Goal: Task Accomplishment & Management: Use online tool/utility

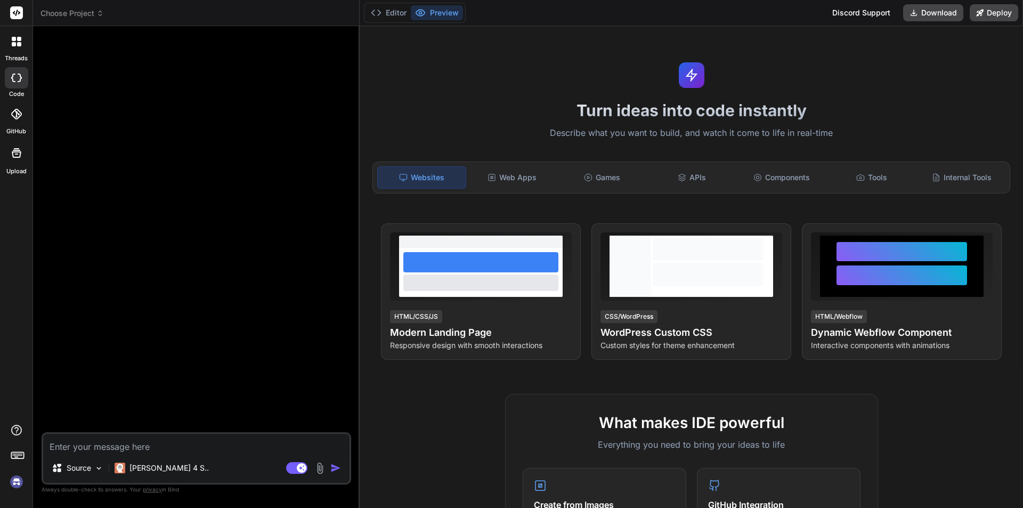
click at [20, 481] on img at bounding box center [16, 482] width 18 height 18
type textarea "x"
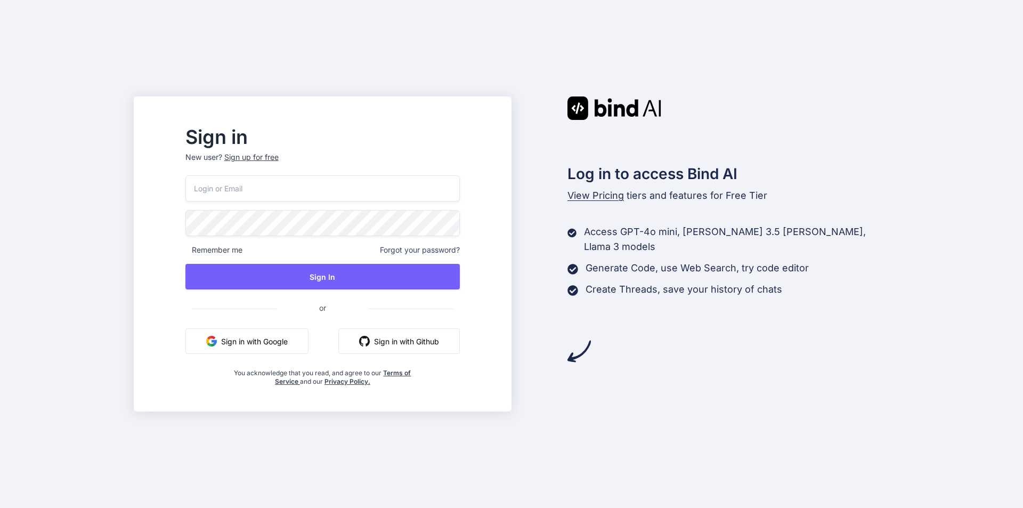
click at [279, 159] on div "Sign up for free" at bounding box center [251, 157] width 54 height 11
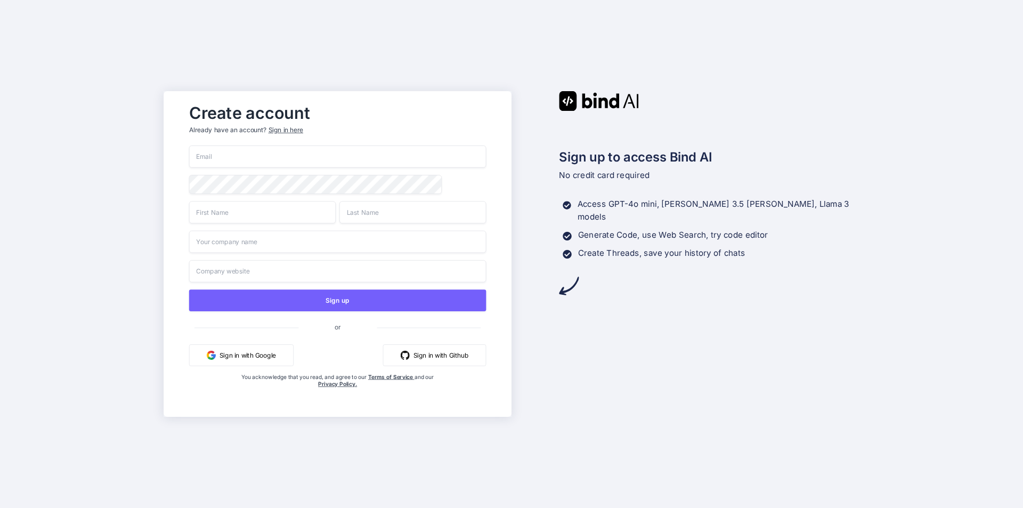
click at [266, 161] on input "email" at bounding box center [337, 157] width 297 height 22
paste input "[EMAIL_ADDRESS][DOMAIN_NAME]"
type input "[EMAIL_ADDRESS][DOMAIN_NAME]"
paste input "[EMAIL_ADDRESS][DOMAIN_NAME]"
click at [251, 222] on input "[EMAIL_ADDRESS][DOMAIN_NAME]" at bounding box center [262, 212] width 147 height 22
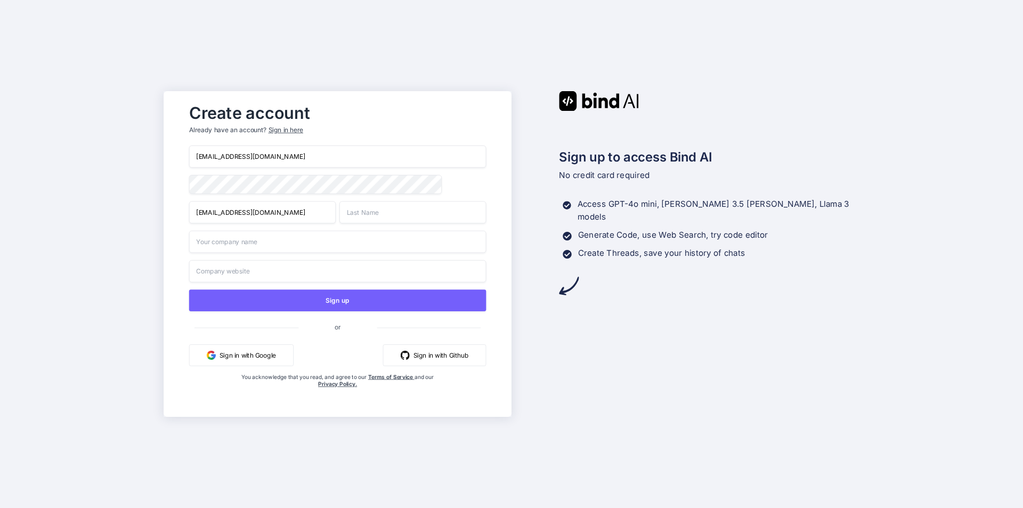
type input "[EMAIL_ADDRESS][DOMAIN_NAME]"
paste input "[EMAIL_ADDRESS][DOMAIN_NAME]"
click at [368, 221] on input "[EMAIL_ADDRESS][DOMAIN_NAME]" at bounding box center [413, 212] width 147 height 22
type input "[EMAIL_ADDRESS][DOMAIN_NAME]"
click at [287, 245] on input "text" at bounding box center [337, 242] width 297 height 22
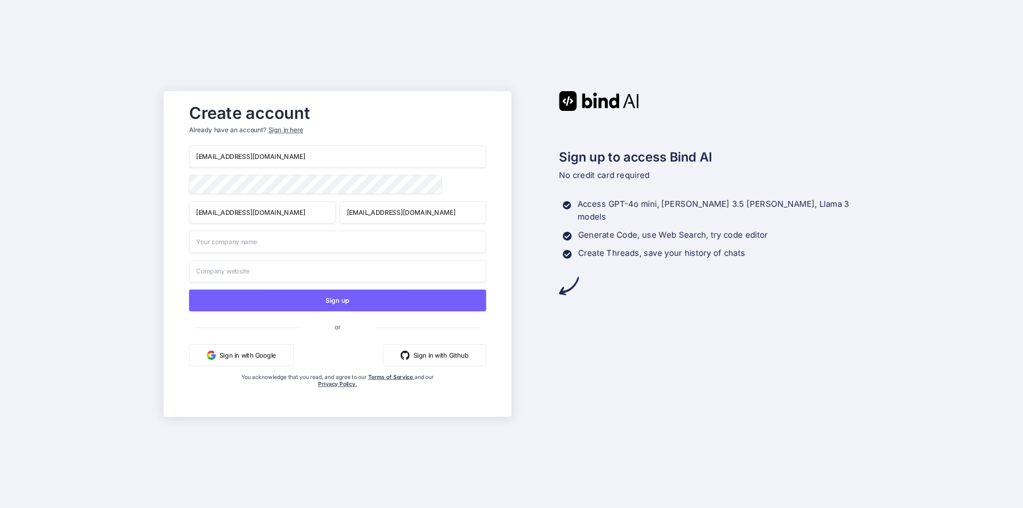
paste input "[EMAIL_ADDRESS][DOMAIN_NAME]"
type input "[EMAIL_ADDRESS][DOMAIN_NAME]"
paste input "[EMAIL_ADDRESS][DOMAIN_NAME]"
click at [258, 276] on input "[EMAIL_ADDRESS][DOMAIN_NAME]" at bounding box center [337, 271] width 297 height 22
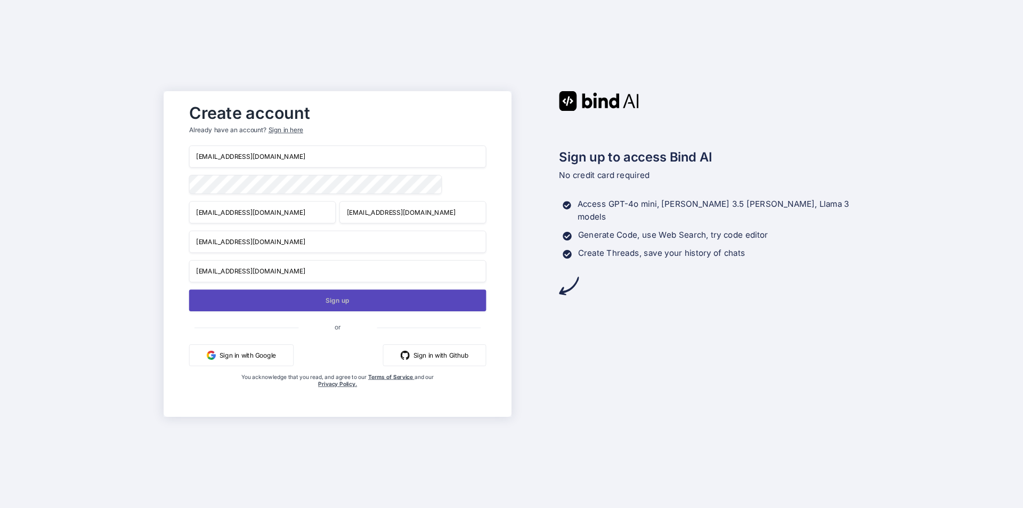
type input "[EMAIL_ADDRESS][DOMAIN_NAME]"
click at [309, 299] on button "Sign up" at bounding box center [337, 300] width 297 height 22
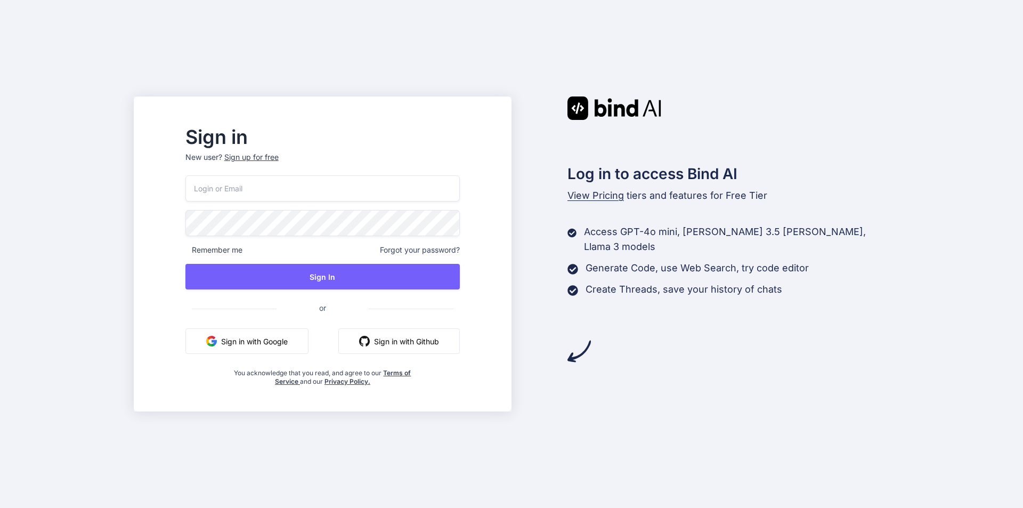
drag, startPoint x: 530, startPoint y: 495, endPoint x: 518, endPoint y: 484, distance: 16.2
click at [525, 489] on div "Sign in New user? Sign up for free Remember me Forgot your password? Sign In or…" at bounding box center [511, 254] width 1023 height 508
drag, startPoint x: 249, startPoint y: 176, endPoint x: 248, endPoint y: 183, distance: 7.0
click at [248, 182] on input "email" at bounding box center [322, 188] width 274 height 26
paste input "winehi5423@ncien.com"
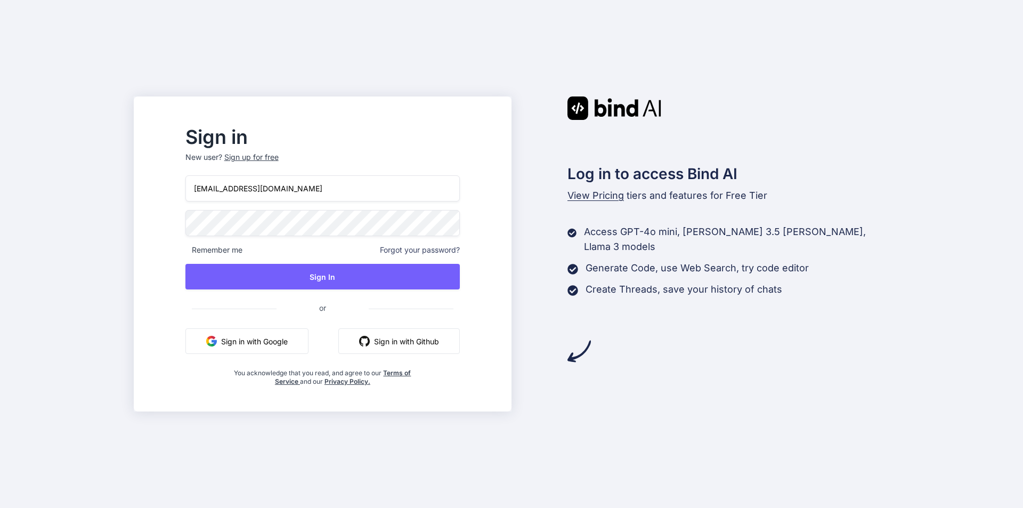
type input "winehi5423@ncien.com"
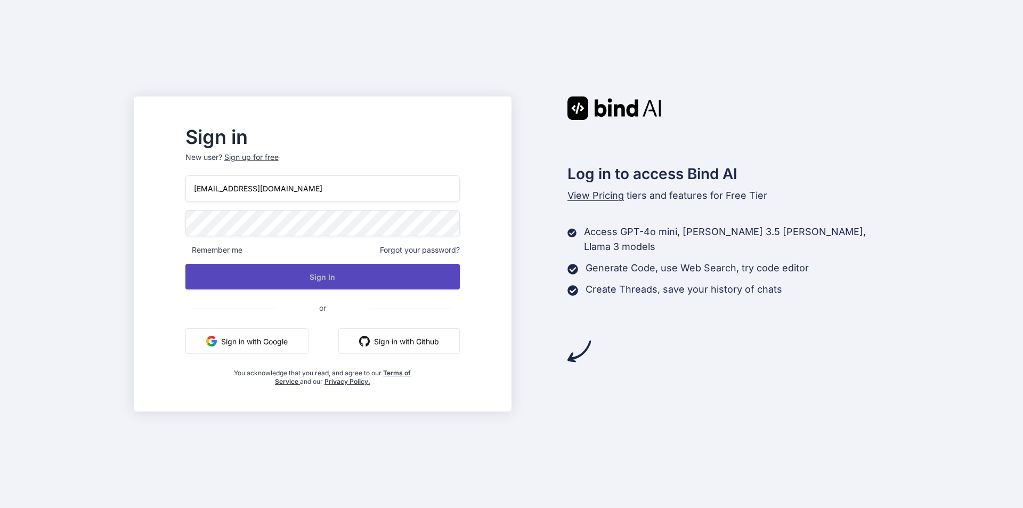
click at [371, 285] on button "Sign In" at bounding box center [322, 277] width 274 height 26
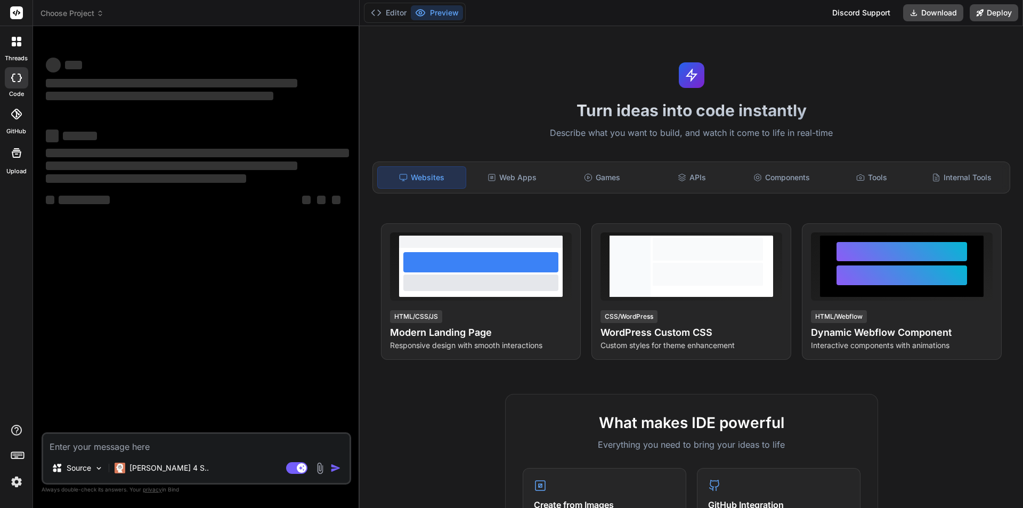
type textarea "x"
click at [78, 446] on textarea at bounding box center [196, 443] width 306 height 19
type textarea "h"
type textarea "x"
type textarea "hi"
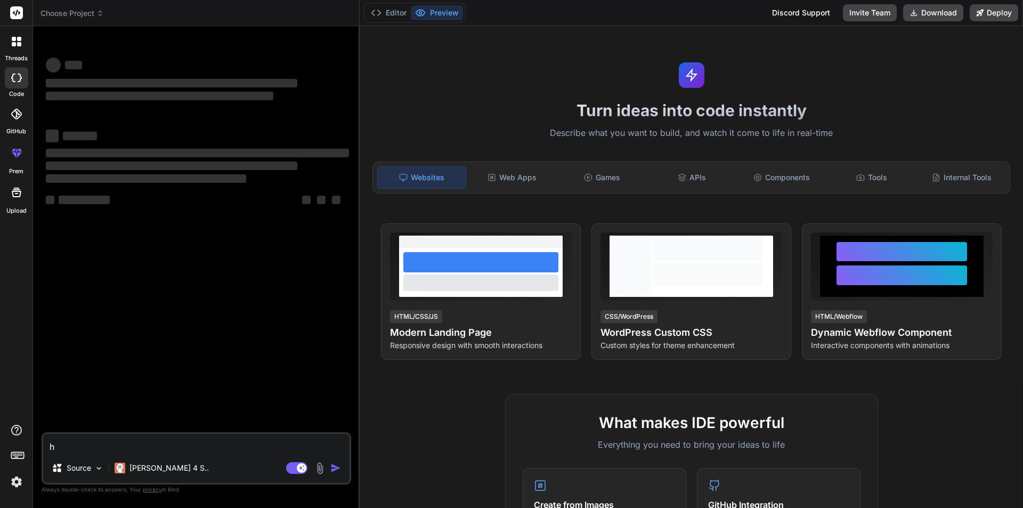
type textarea "x"
type textarea "hi"
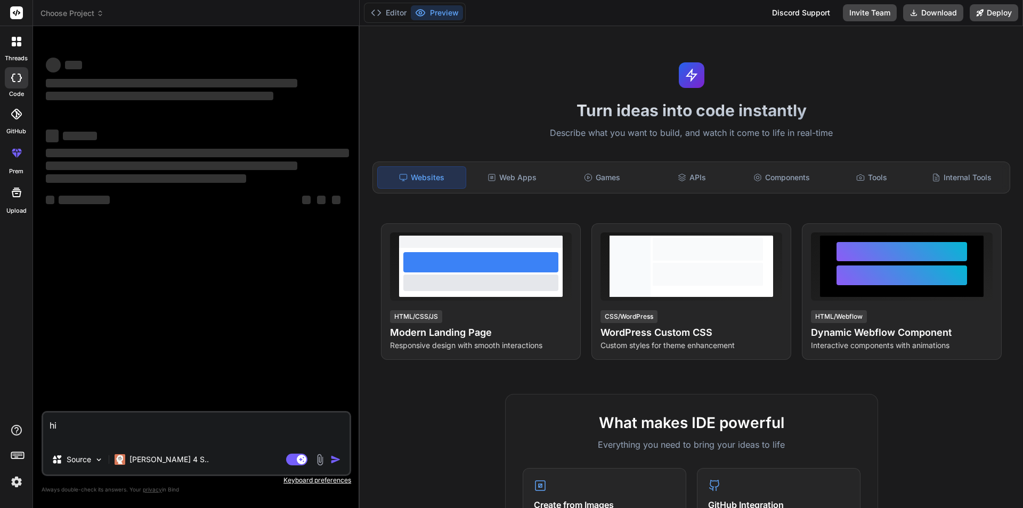
type textarea "x"
type textarea "hi"
type textarea "x"
click at [118, 421] on textarea "hi" at bounding box center [196, 429] width 306 height 32
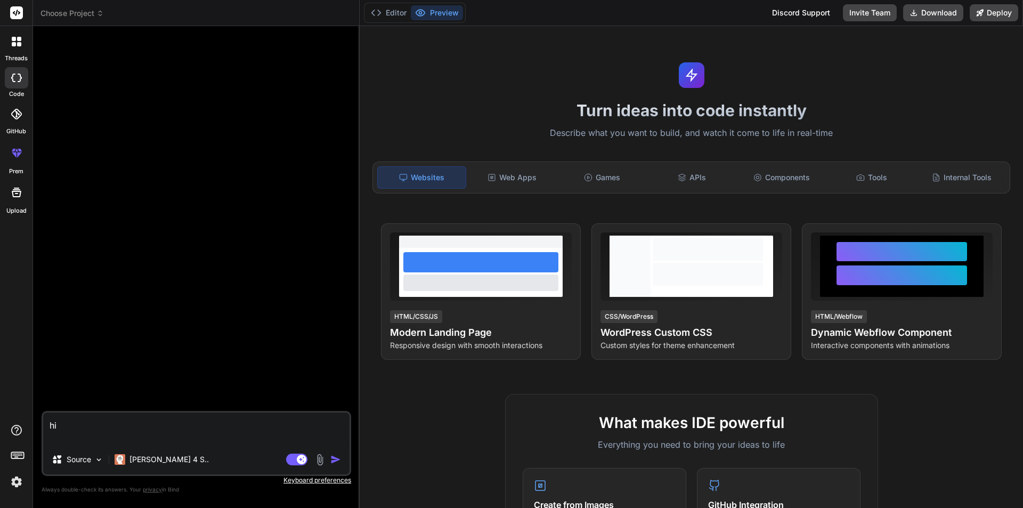
type textarea "x"
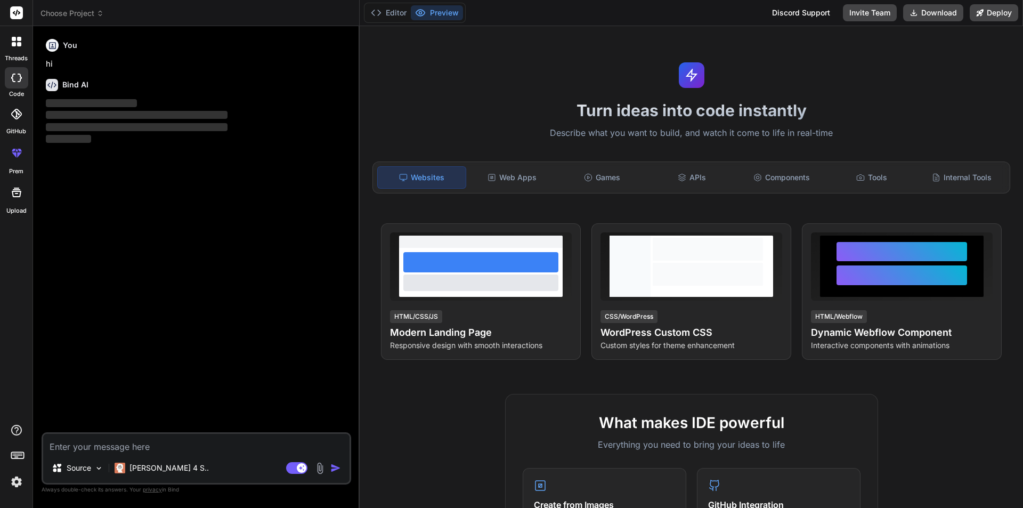
type textarea "You are an expert React developer tasked with building a complete, free, open-s…"
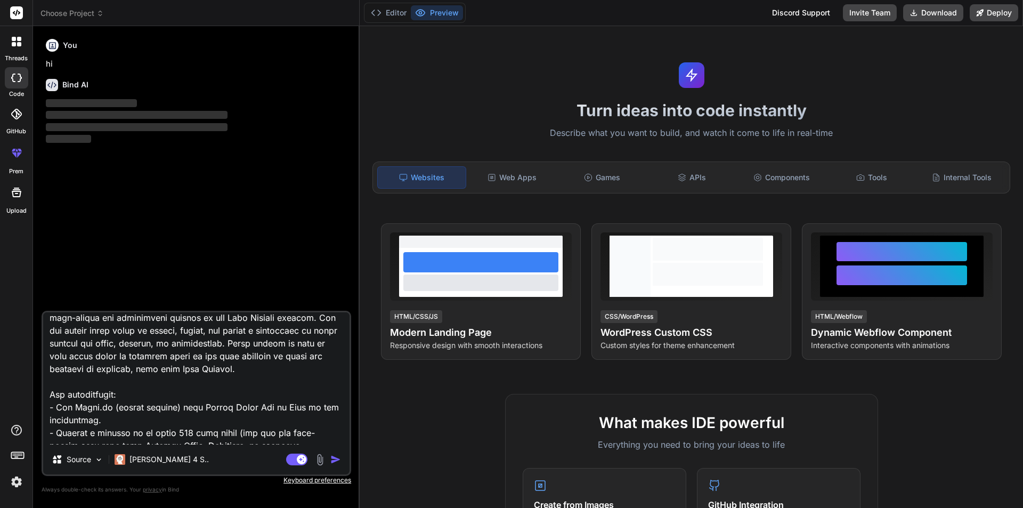
scroll to position [7, 0]
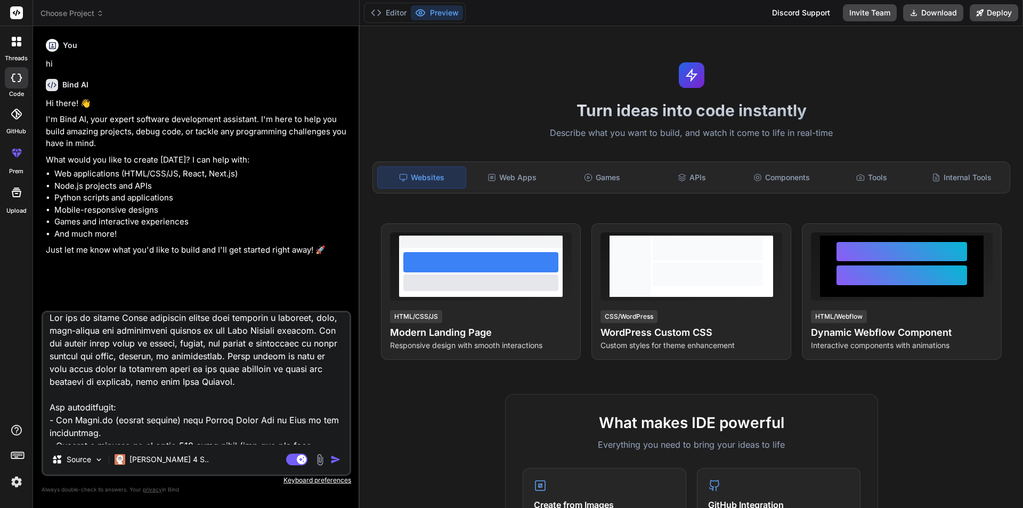
type textarea "x"
drag, startPoint x: 189, startPoint y: 419, endPoint x: 260, endPoint y: 420, distance: 70.9
click at [260, 420] on textarea at bounding box center [196, 378] width 306 height 132
type textarea "You are an expert React developer tasked with building a complete, free, open-s…"
type textarea "x"
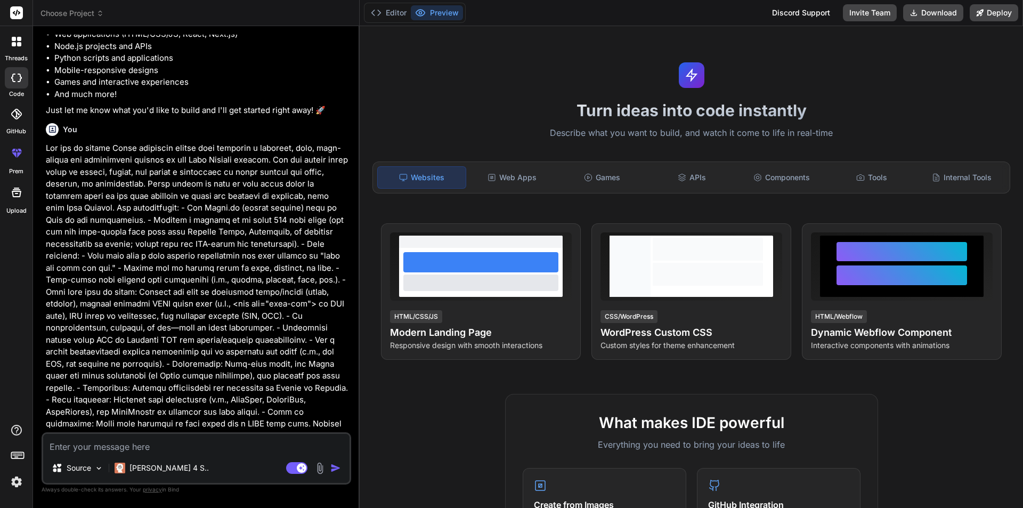
scroll to position [224, 0]
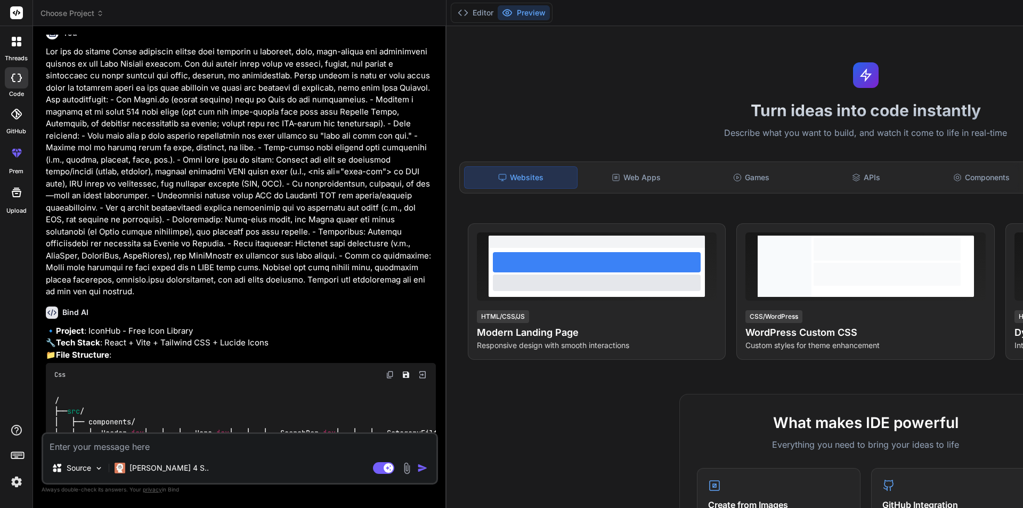
type textarea "x"
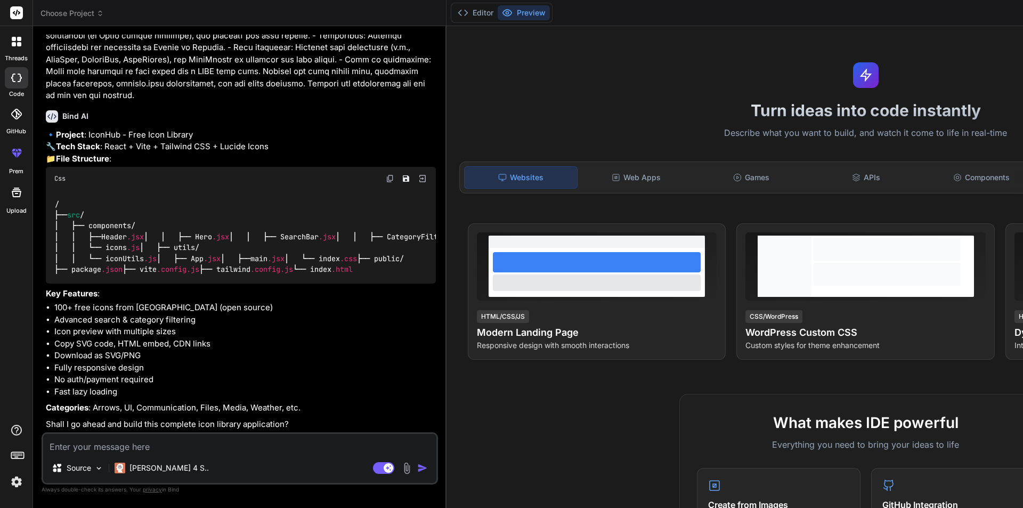
scroll to position [690, 0]
click at [101, 437] on textarea at bounding box center [239, 443] width 393 height 19
type textarea "i"
type textarea "x"
type textarea "it"
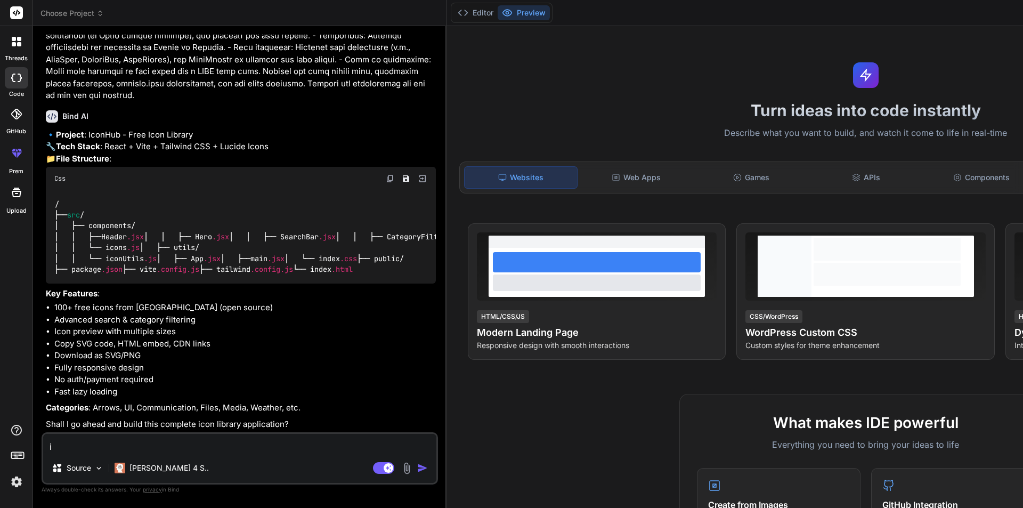
type textarea "x"
type textarea "it"
type textarea "x"
type textarea "it s"
type textarea "x"
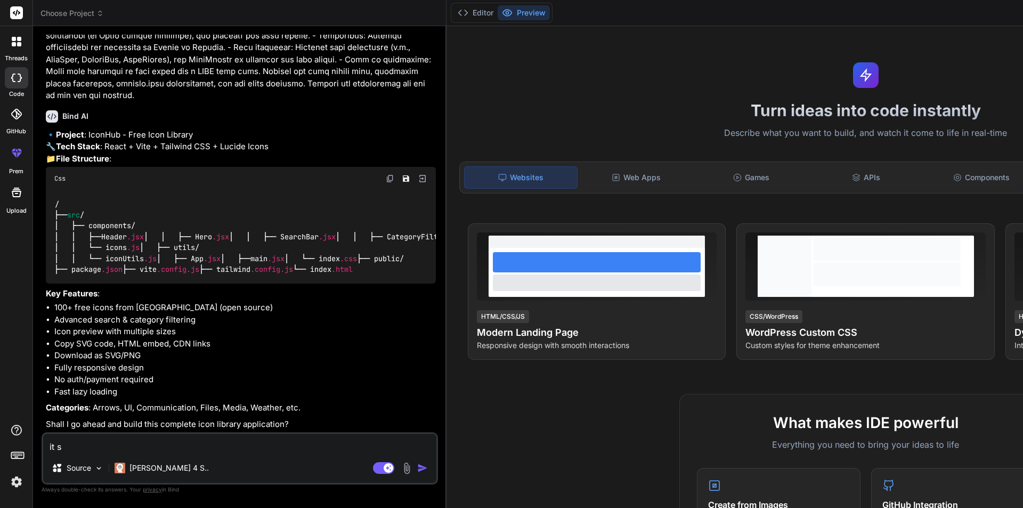
type textarea "it sh"
type textarea "x"
type textarea "it sho"
type textarea "x"
type textarea "it shou"
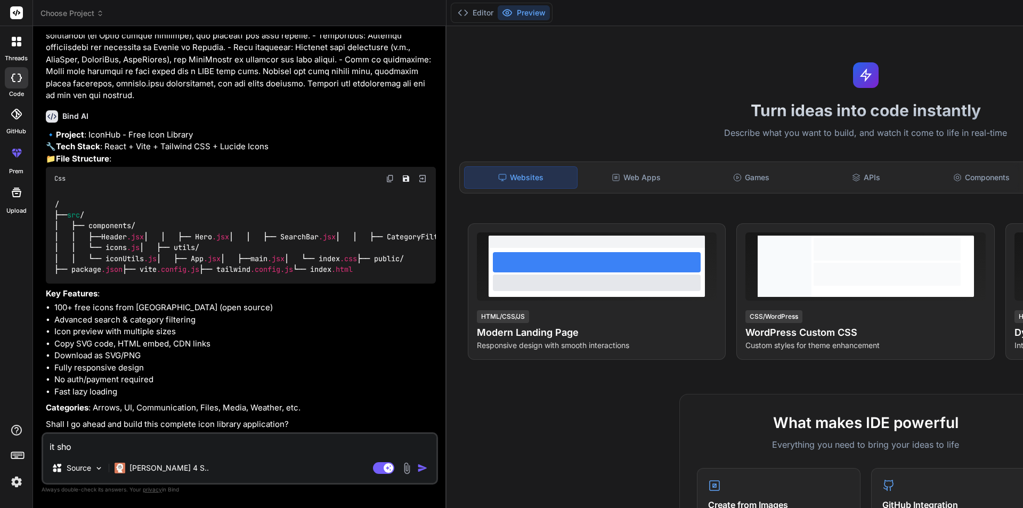
type textarea "x"
type textarea "it shoul"
type textarea "x"
type textarea "it should"
type textarea "x"
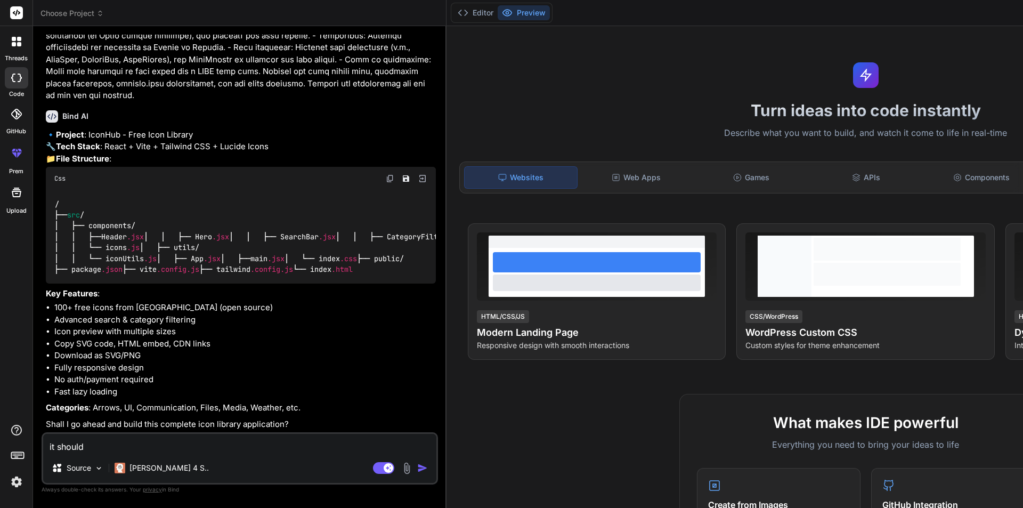
type textarea "it should"
type textarea "x"
type textarea "it should b"
type textarea "x"
type textarea "it should be"
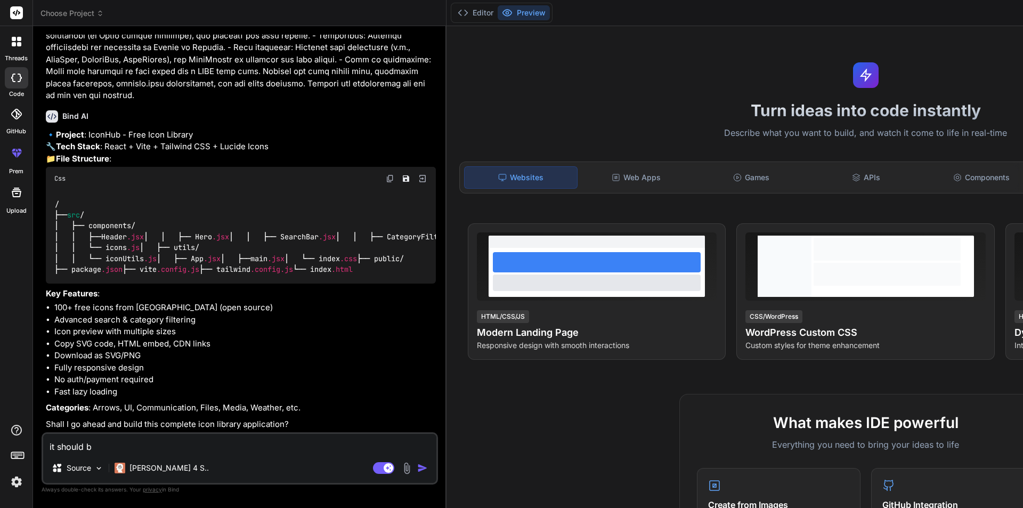
type textarea "x"
type textarea "it should be"
type textarea "x"
type textarea "it should be a"
type textarea "x"
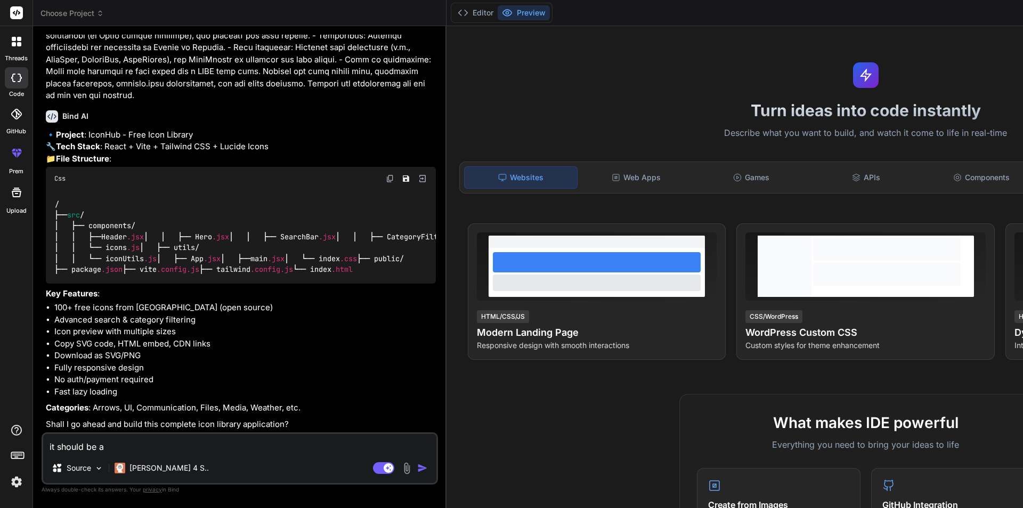
type textarea "it should be an"
type textarea "x"
type textarea "it should be ani"
type textarea "x"
type textarea "it should be anim"
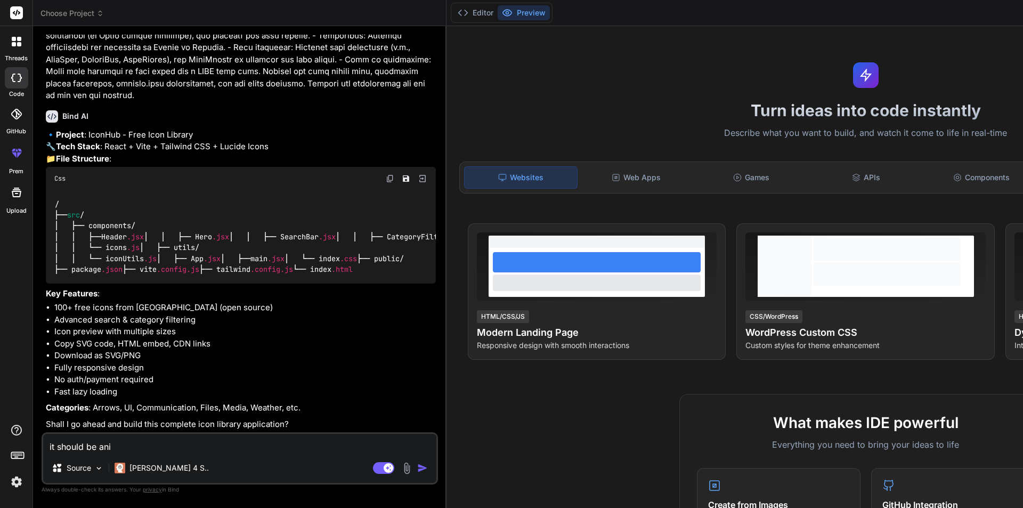
type textarea "x"
type textarea "it should be anima"
type textarea "x"
type textarea "it should be animat"
type textarea "x"
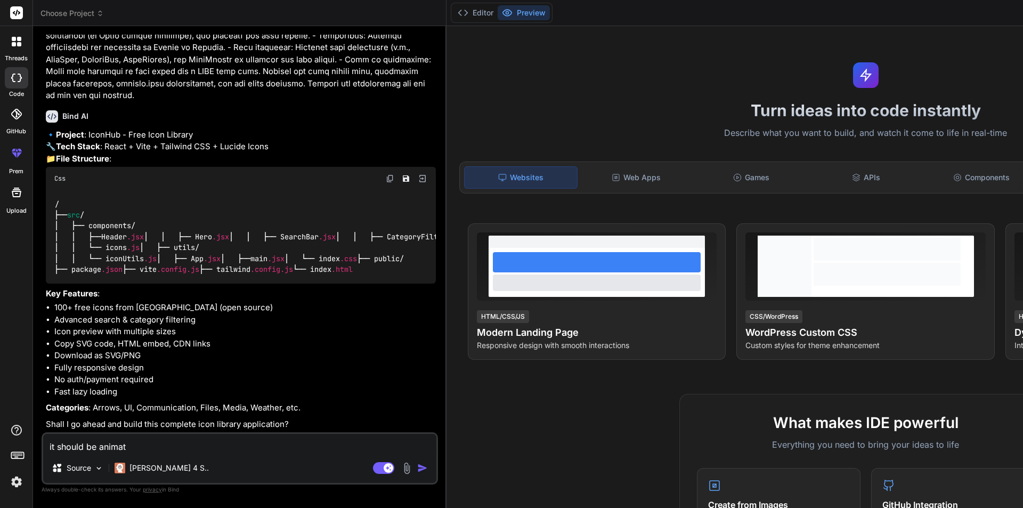
type textarea "it should be animate"
type textarea "x"
type textarea "it should be animated"
type textarea "x"
type textarea "it should be animated"
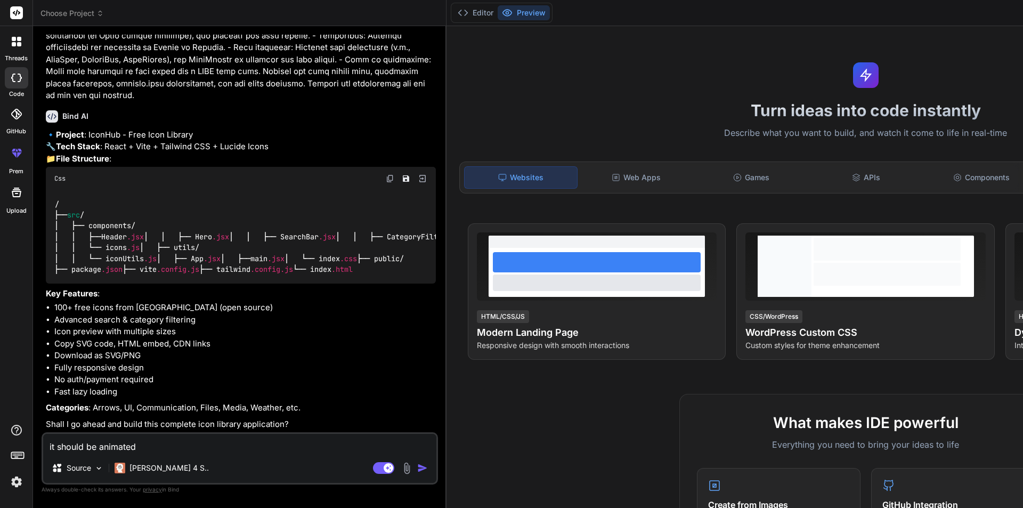
type textarea "x"
type textarea "it should be animated u"
type textarea "x"
type textarea "it should be animated us"
type textarea "x"
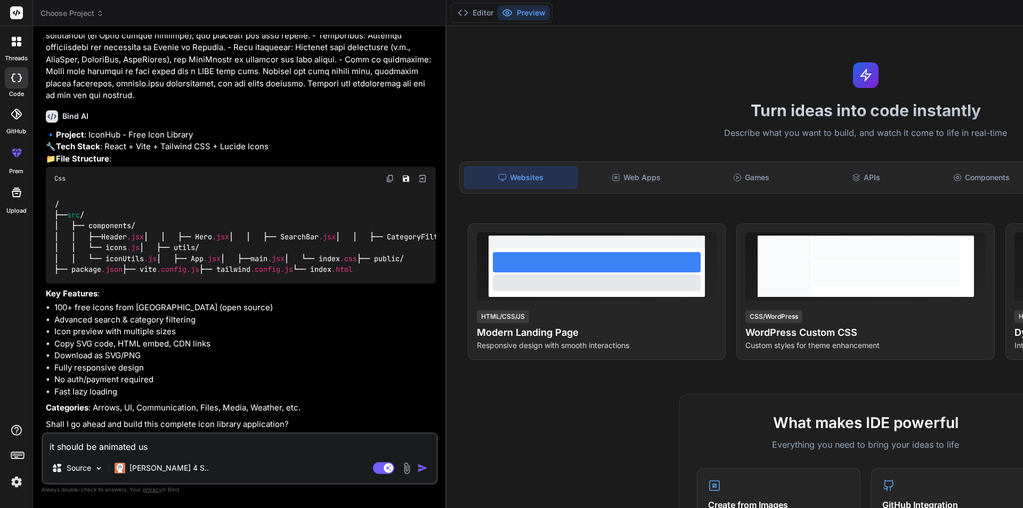
type textarea "it should be animated usi"
type textarea "x"
type textarea "it should be animated usin"
type textarea "x"
type textarea "it should be animated usin"
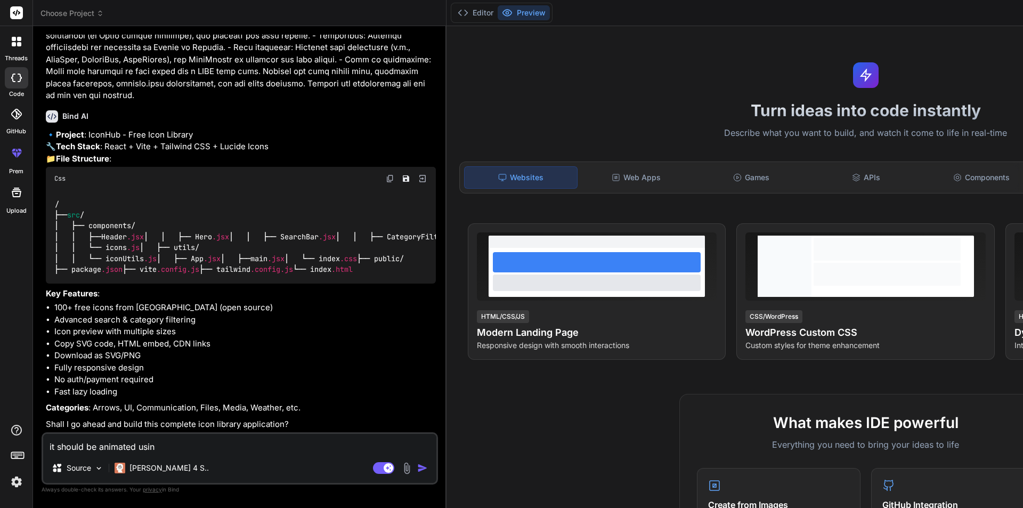
type textarea "x"
type textarea "it should be animated usin m"
type textarea "x"
type textarea "it should be animated usin mo"
type textarea "x"
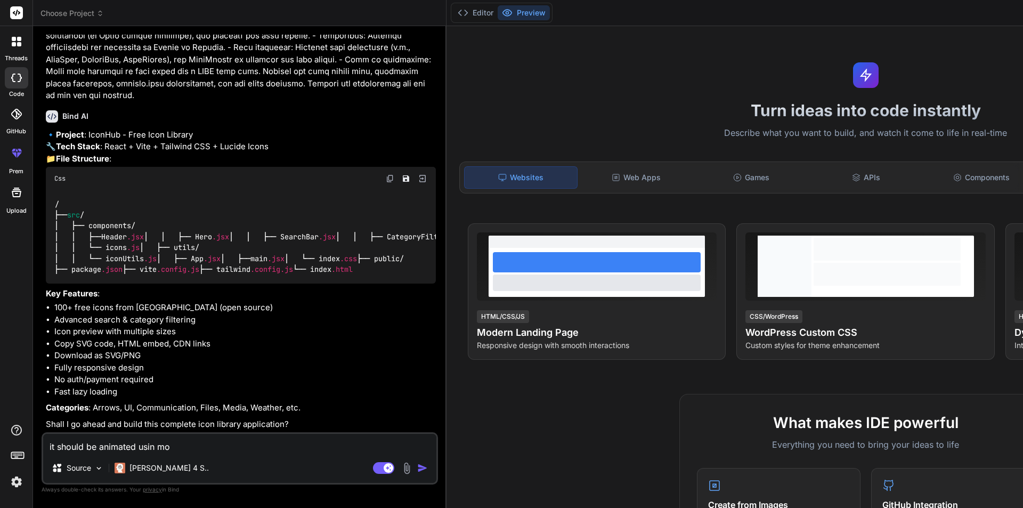
type textarea "it should be animated usin mot"
type textarea "x"
type textarea "it should be animated usin moti"
type textarea "x"
type textarea "it should be animated usin motio"
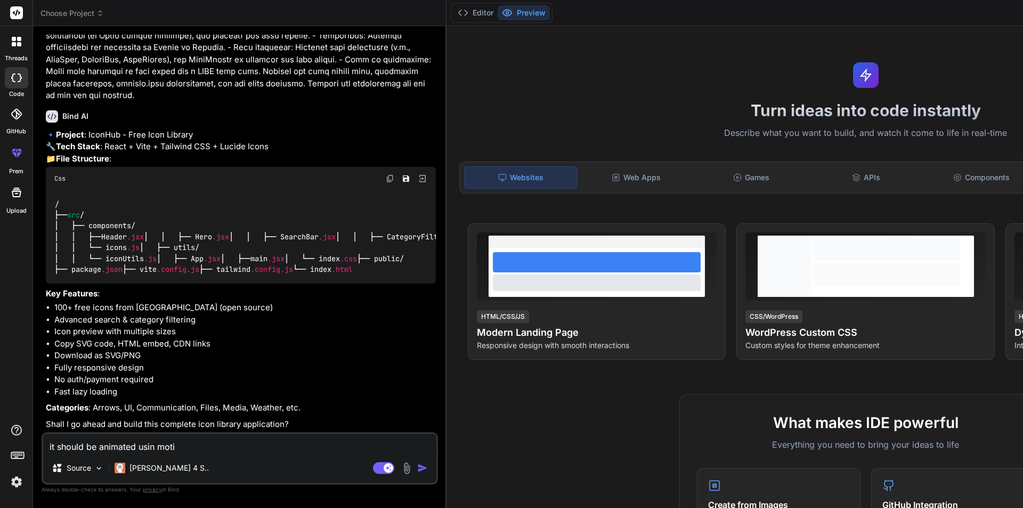
type textarea "x"
type textarea "it should be animated usin motion"
type textarea "x"
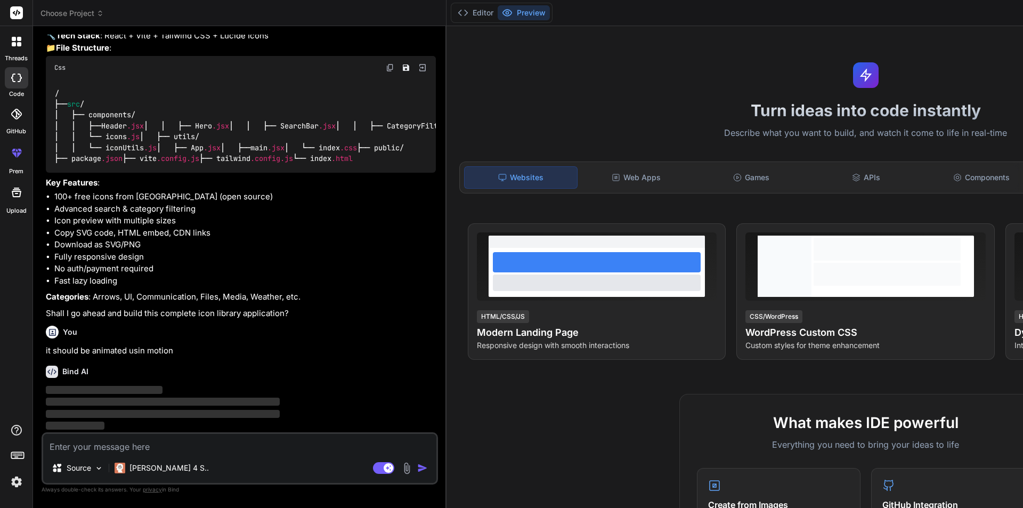
scroll to position [801, 0]
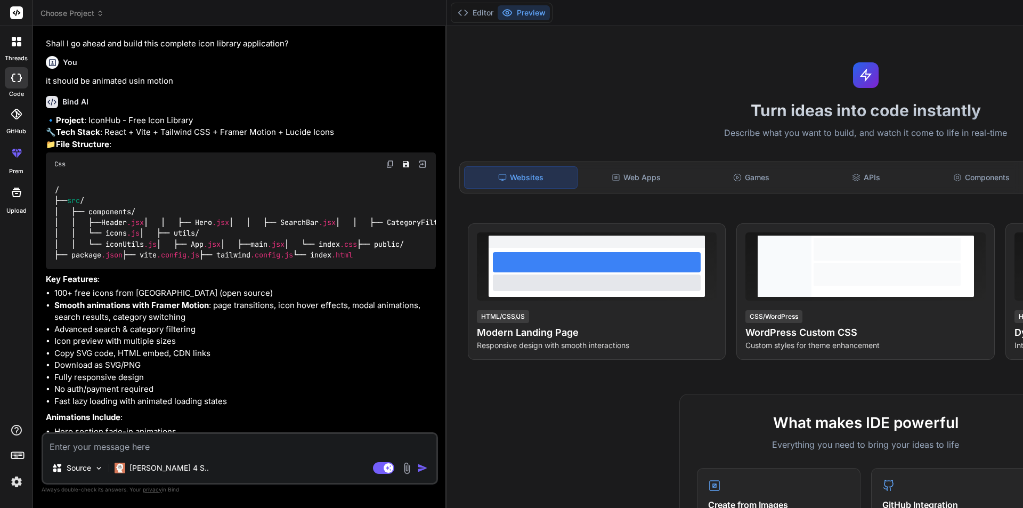
type textarea "x"
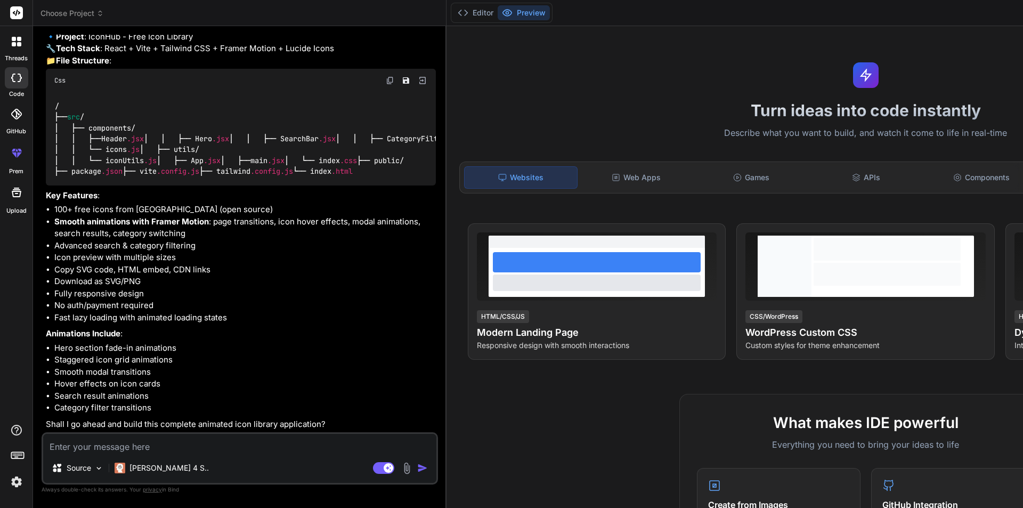
scroll to position [1352, 0]
click at [98, 441] on textarea at bounding box center [239, 443] width 393 height 19
type textarea "o"
type textarea "x"
type textarea "ok"
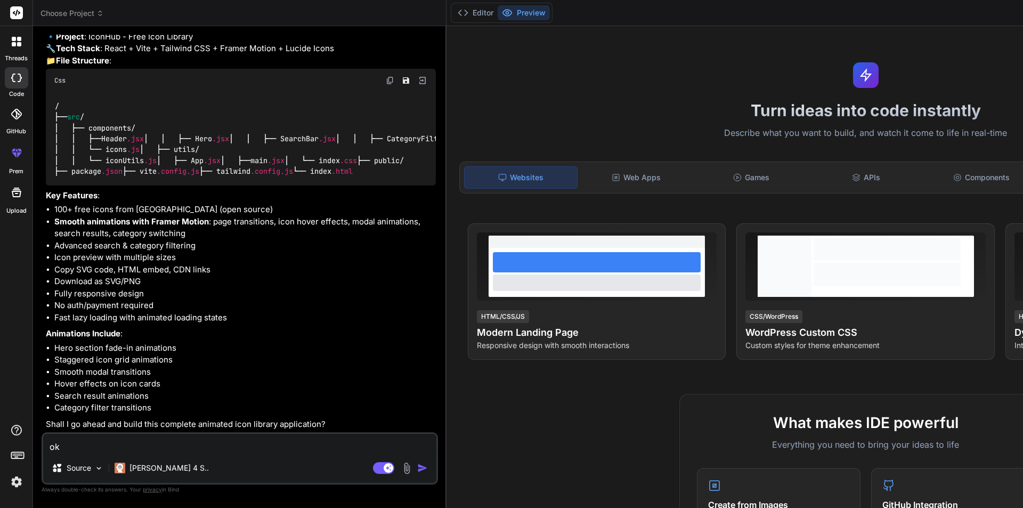
type textarea "x"
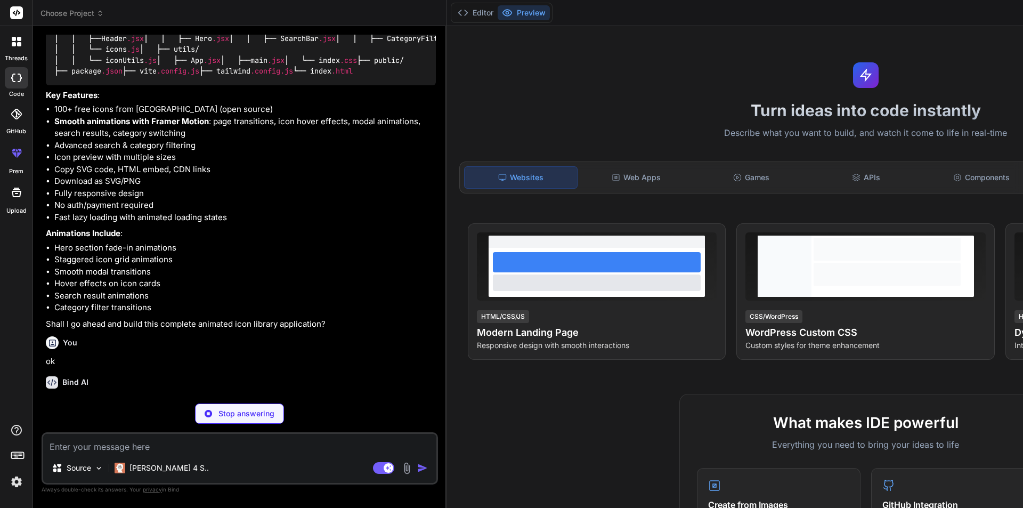
scroll to position [1462, 0]
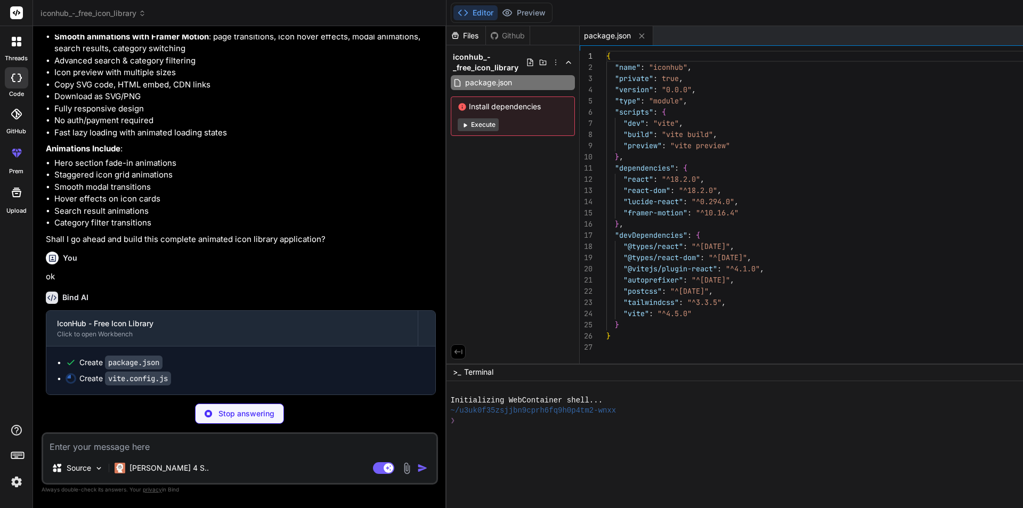
type textarea "x"
type textarea "import { defineConfig } from 'vite' import react from '@vitejs/plugin-react' ex…"
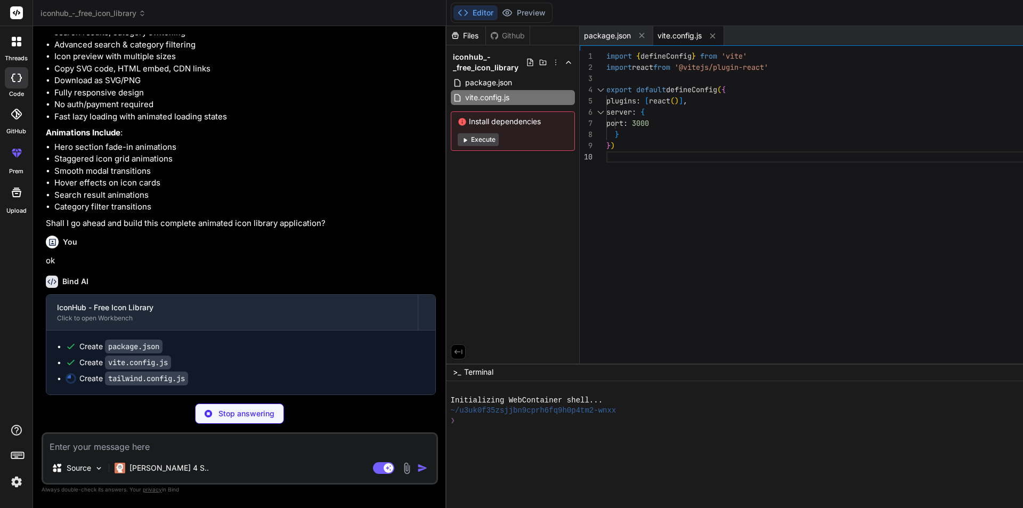
type textarea "x"
type textarea "}"
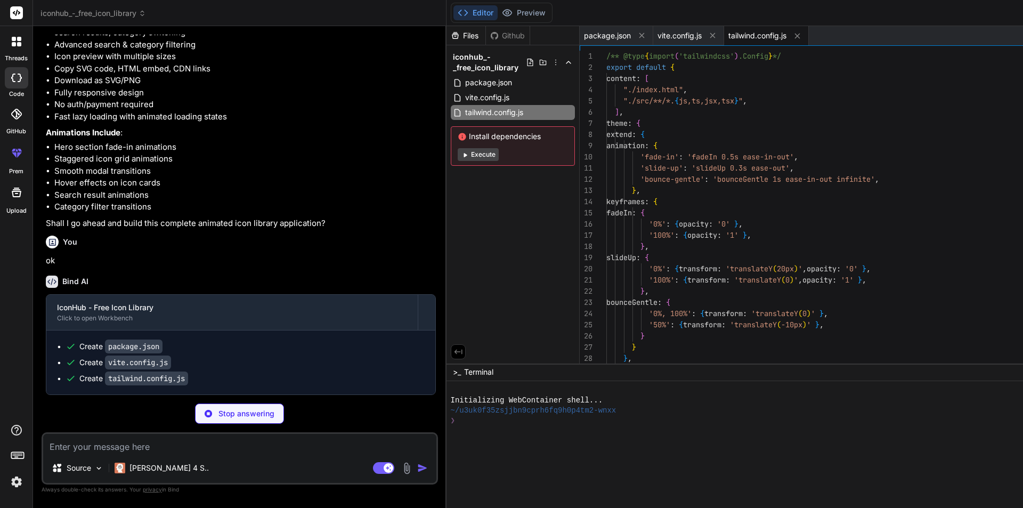
type textarea "x"
type textarea "export default { plugins: { tailwindcss: {}, autoprefixer: {}, }, }"
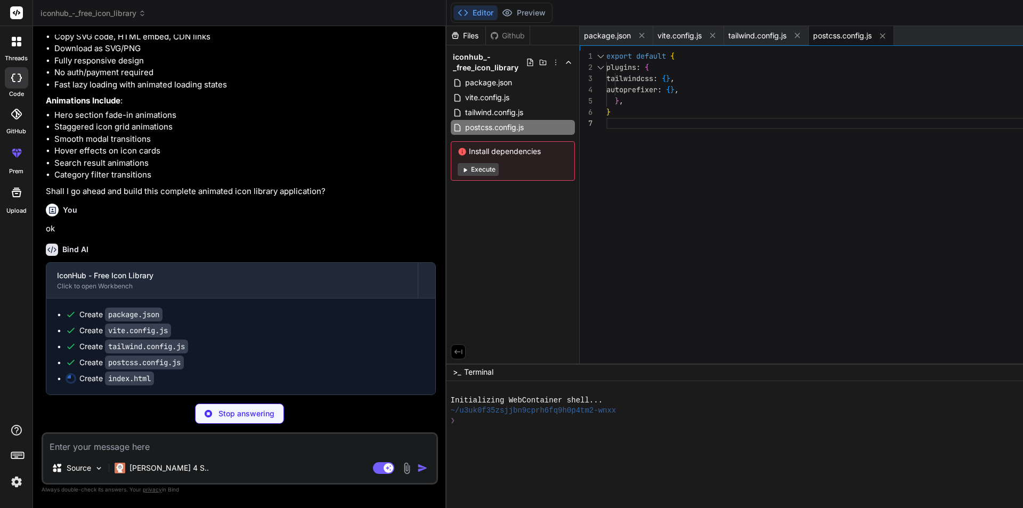
scroll to position [1585, 0]
type textarea "x"
type textarea "<script type="module" src="/src/main.jsx"></script> </body> </html>"
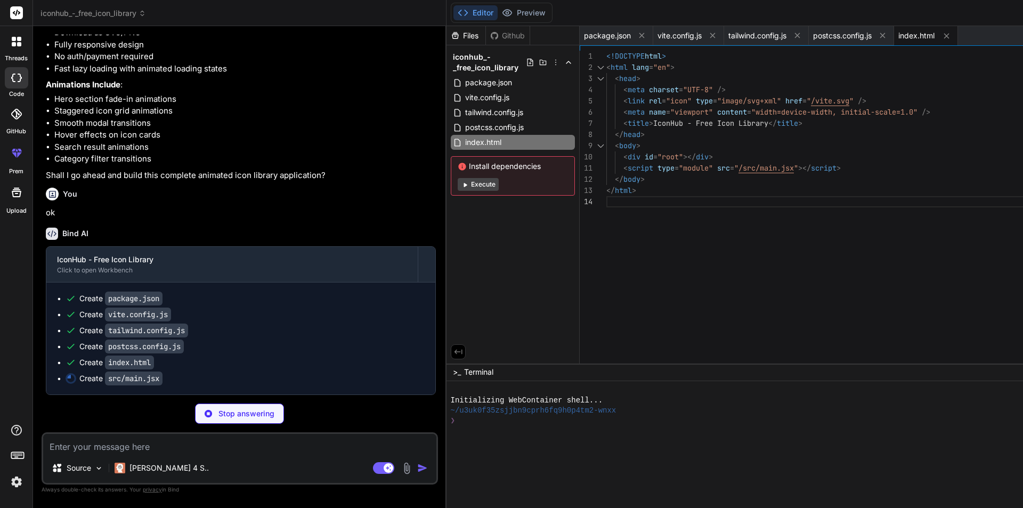
type textarea "x"
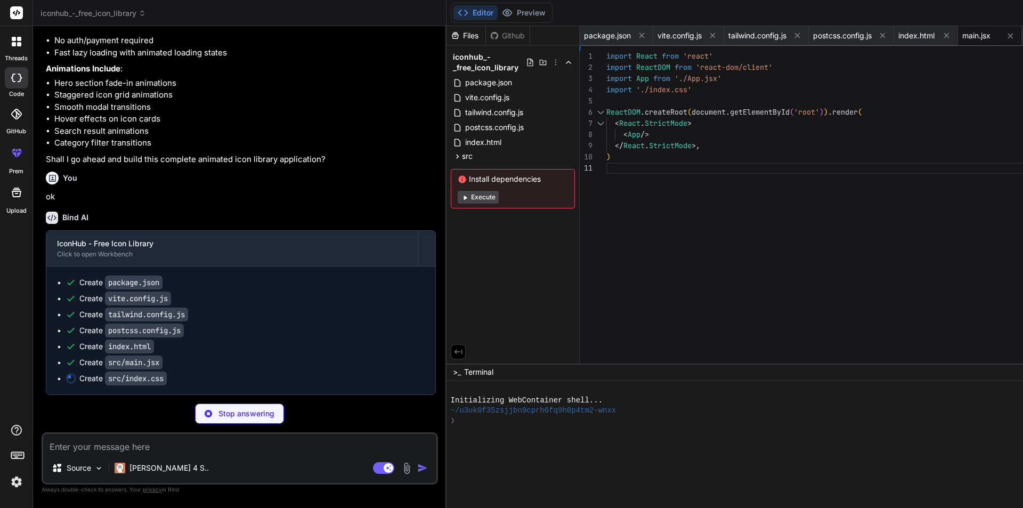
type textarea "x"
type textarea "@layer utilities { .glass { background: rgba(255, 255, 255, 0.1); backdrop-filt…"
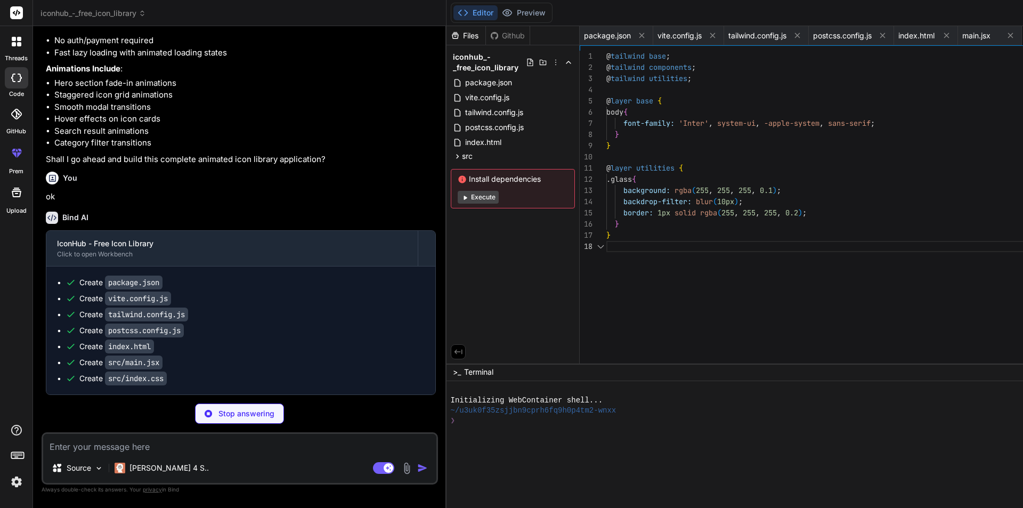
click at [15, 478] on img at bounding box center [16, 482] width 18 height 18
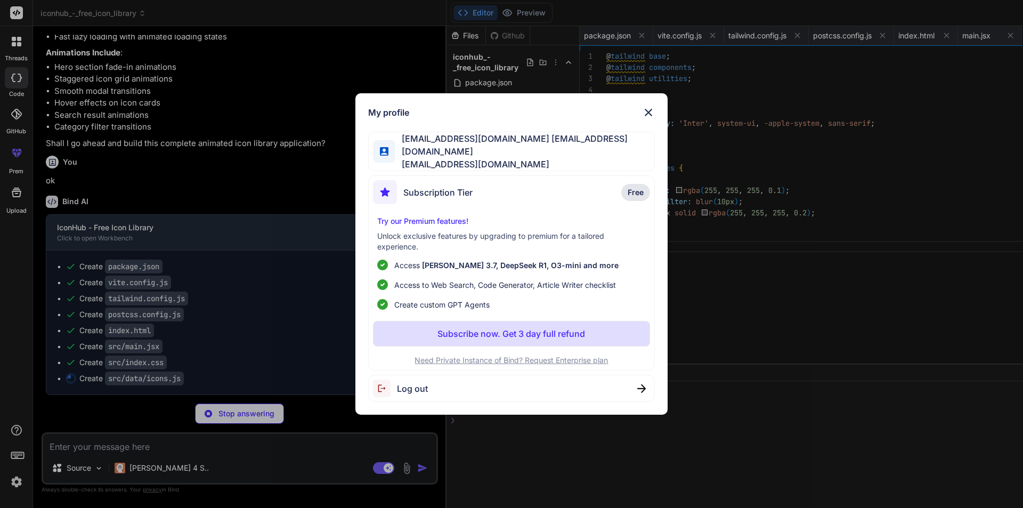
type textarea "x"
type textarea "} else { category.count = iconData.filter(icon => icon.category === [DOMAIN_NAM…"
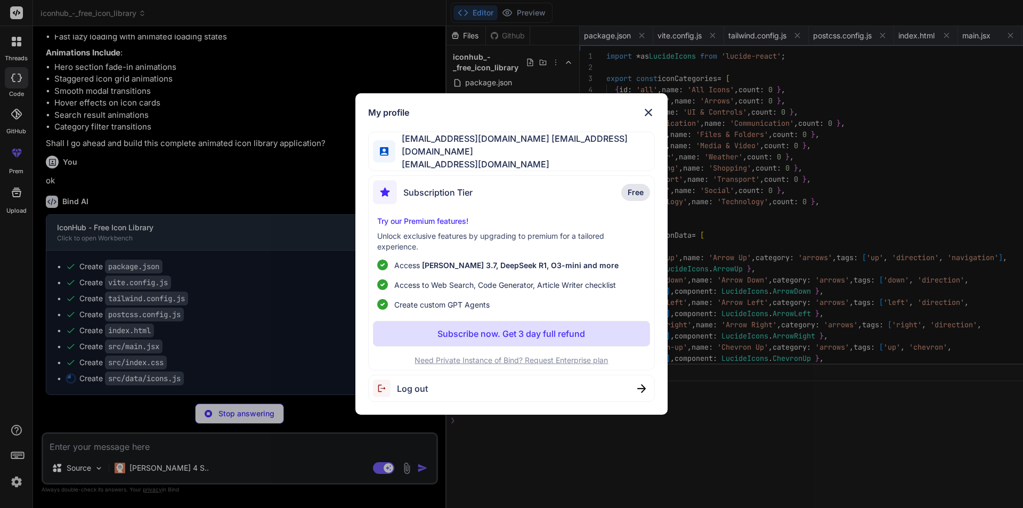
scroll to position [0, 124]
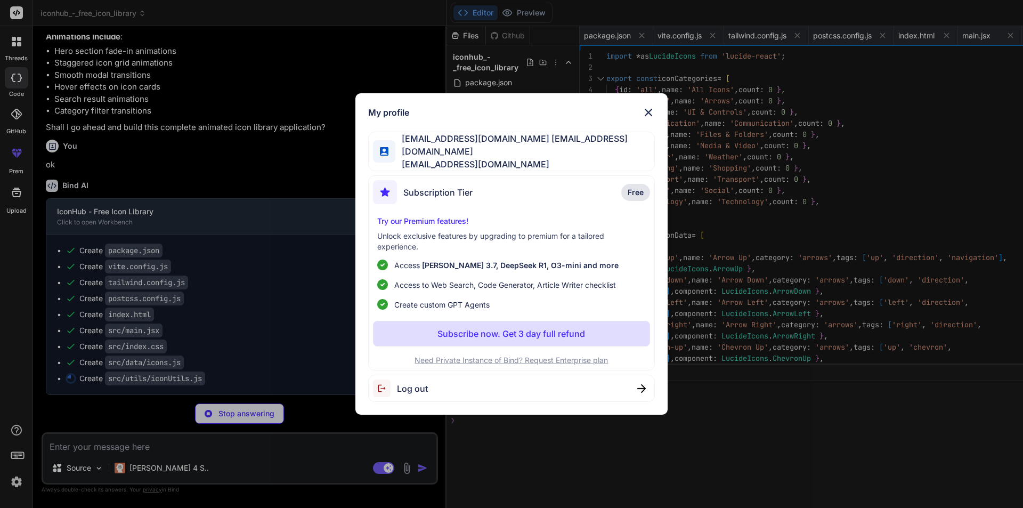
click at [650, 107] on div "My profile [EMAIL_ADDRESS][DOMAIN_NAME] [EMAIL_ADDRESS][DOMAIN_NAME] [EMAIL_ADD…" at bounding box center [511, 253] width 313 height 321
click at [649, 116] on img at bounding box center [648, 112] width 13 height 13
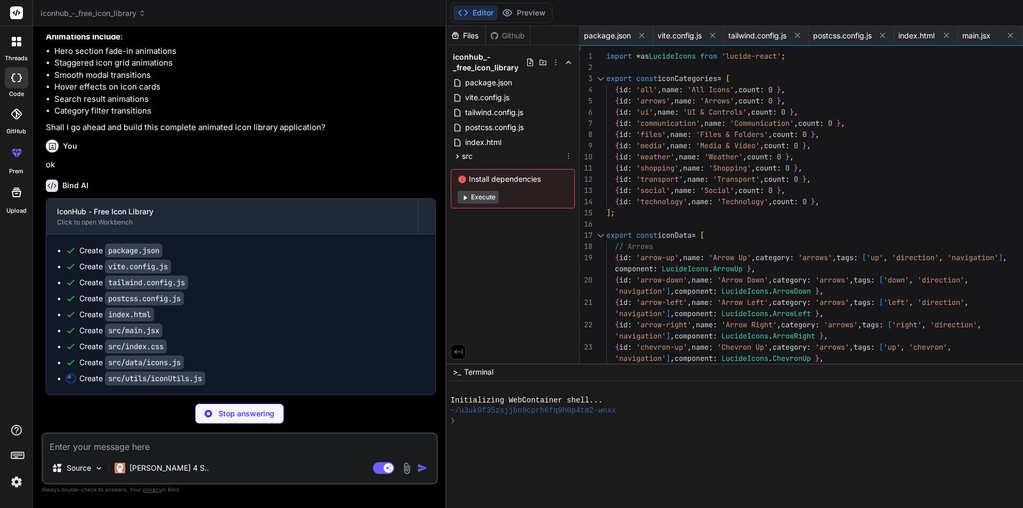
type textarea "x"
type textarea "console.log('Copied to clipboard'); }); };"
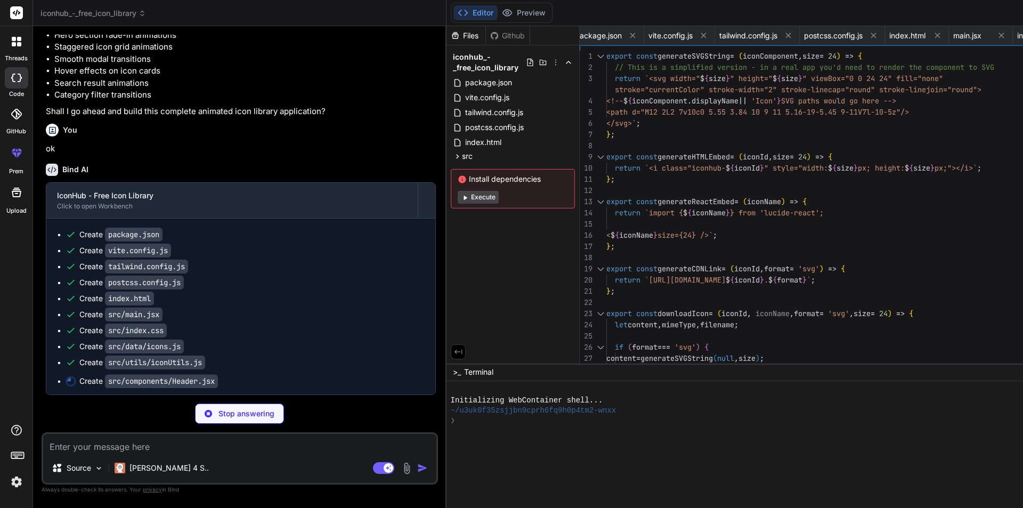
scroll to position [1664, 0]
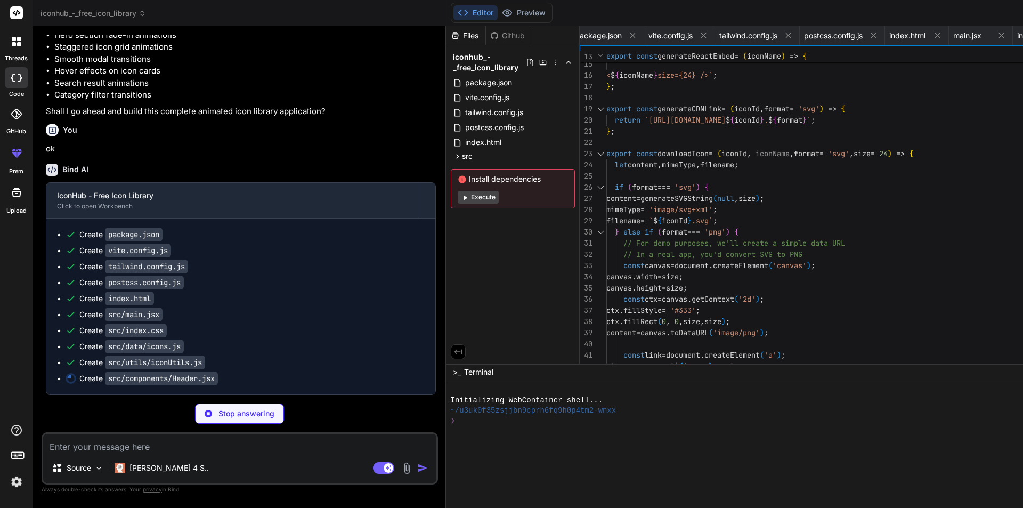
type textarea "x"
type textarea "</div> </motion.header> ); }; export default Header;"
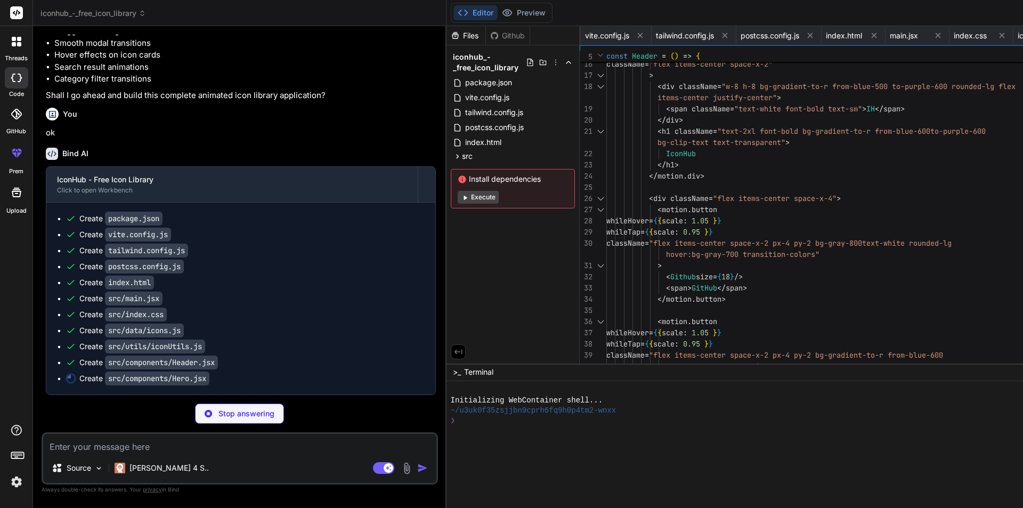
type textarea "x"
type textarea "export default Hero;"
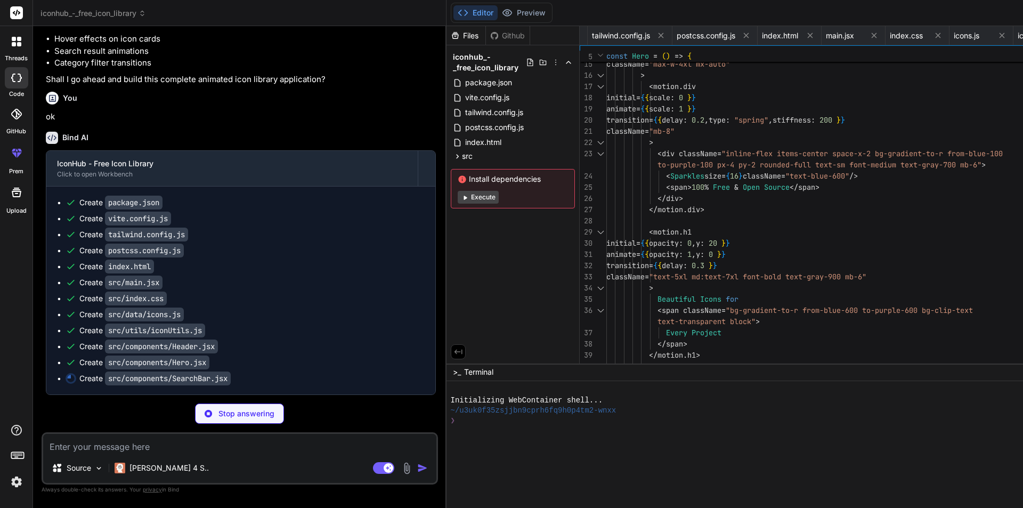
scroll to position [1696, 0]
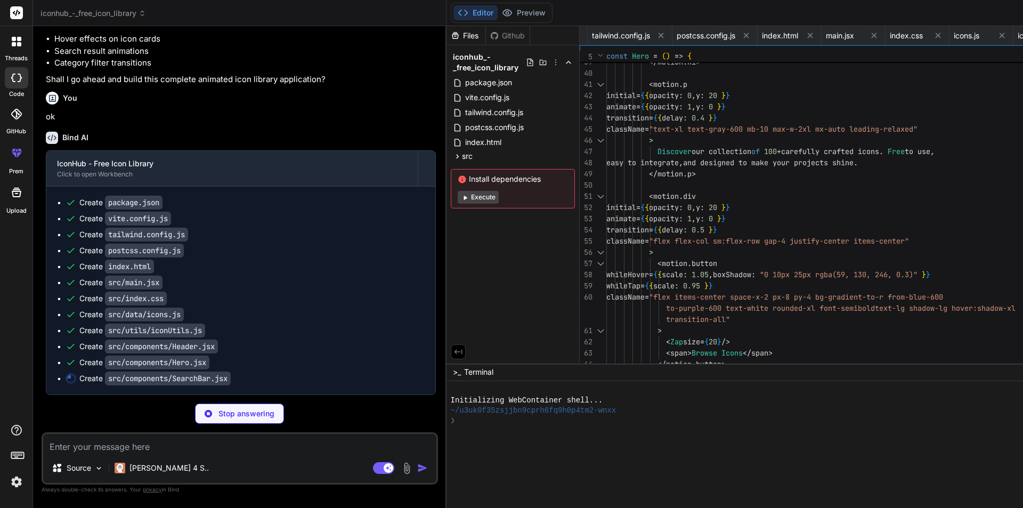
type textarea "x"
type textarea "</motion.div> )} </motion.div> </div> ); }; export default SearchBar;"
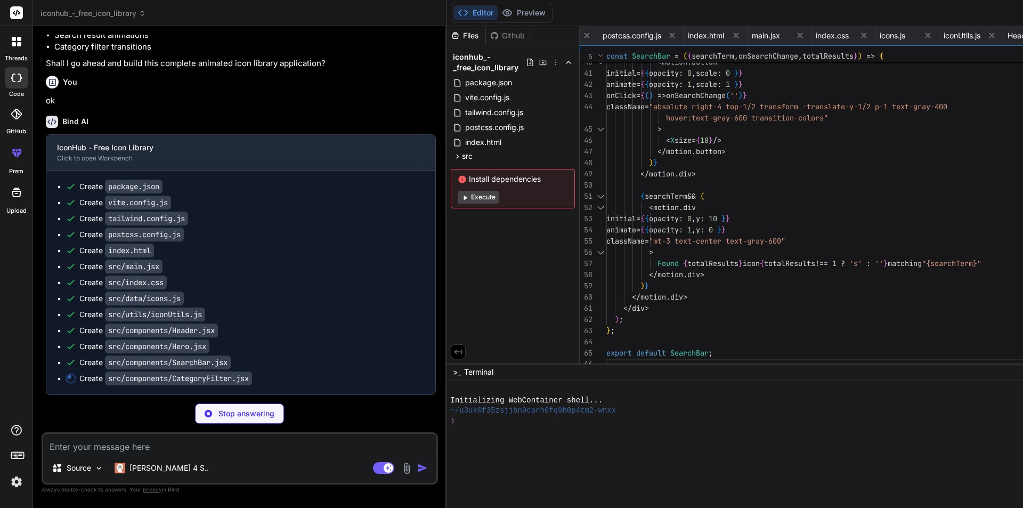
type textarea "x"
type textarea "export default CategoryFilter;"
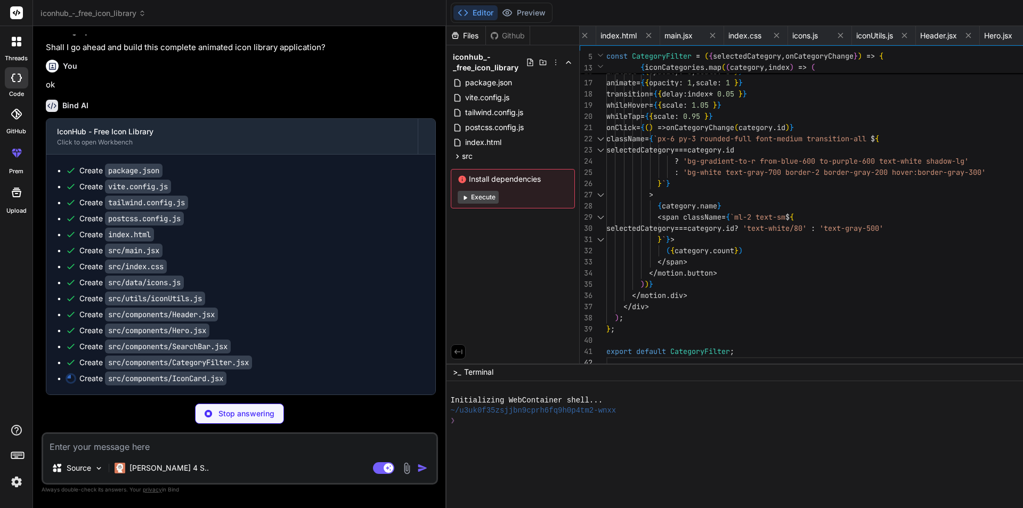
scroll to position [1728, 0]
type textarea "x"
type textarea "</motion.div> ); }; export default IconCard;"
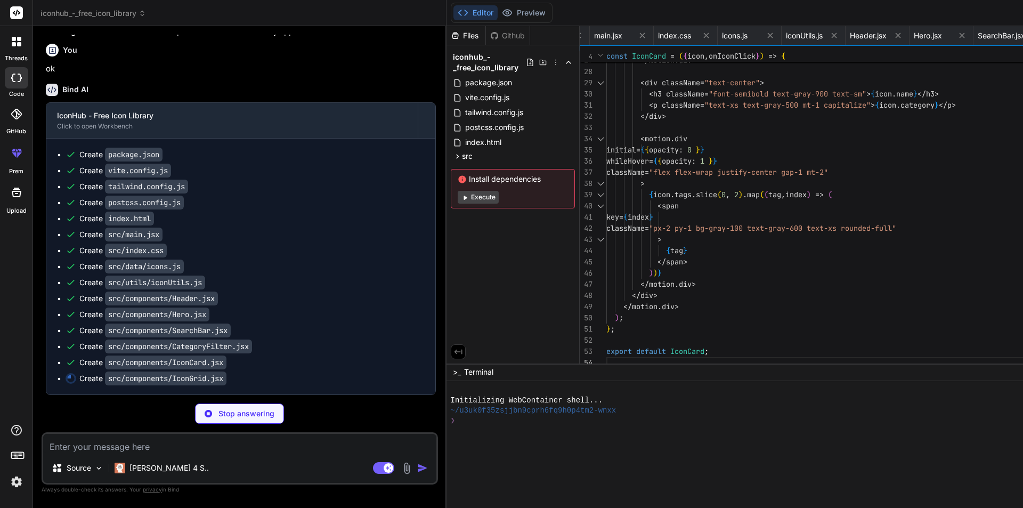
scroll to position [1744, 0]
type textarea "x"
type textarea "); }; export default IconGrid;"
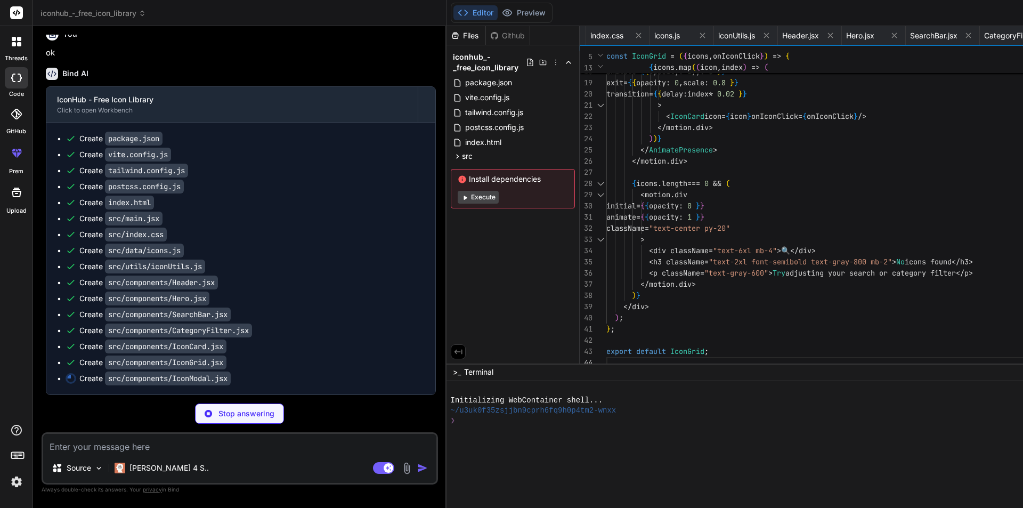
scroll to position [1760, 0]
type textarea "x"
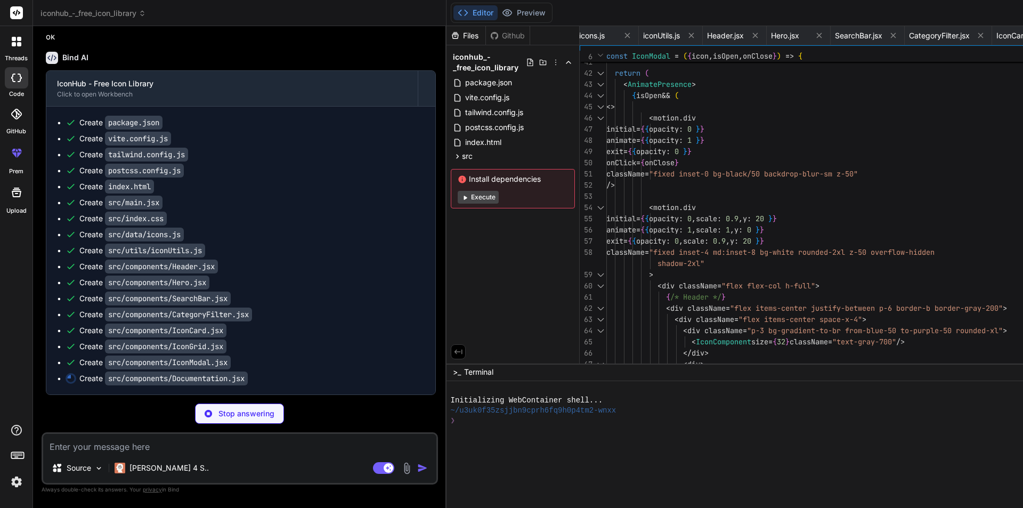
scroll to position [1776, 0]
type textarea "x"
type textarea "</motion.div> </div> </section> ); }; export default Documentation;"
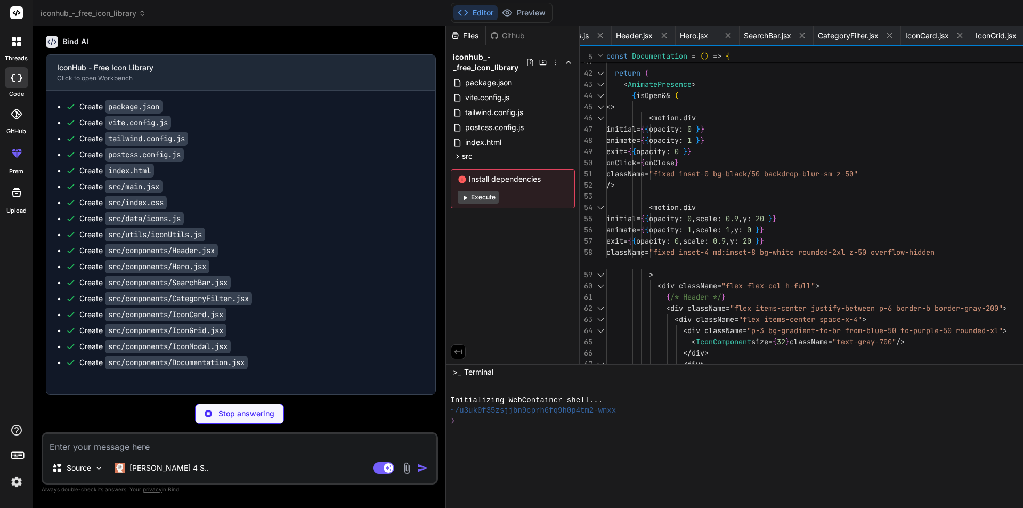
type textarea "x"
type textarea "icon={selectedIcon} isOpen={isModalOpen} onClose={handleCloseModal} /> </div> )…"
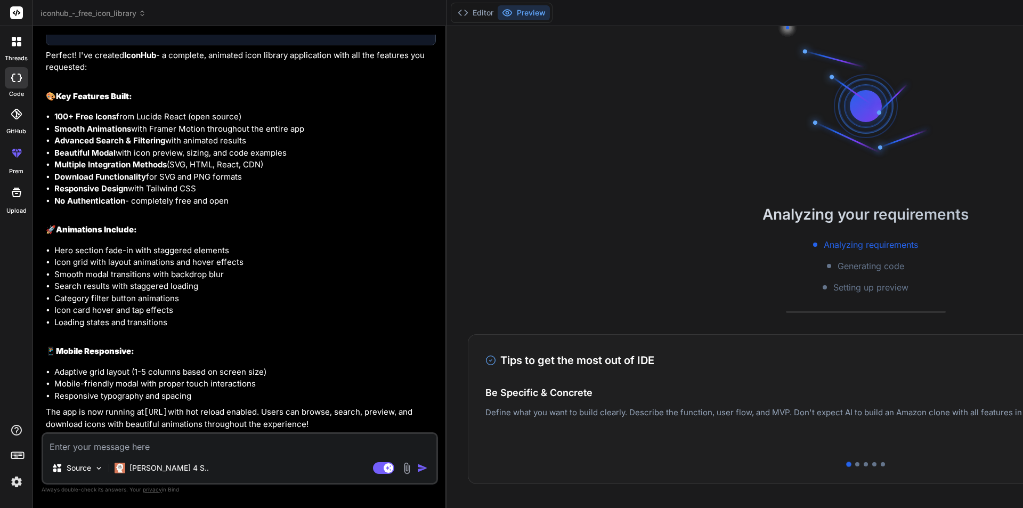
type textarea "x"
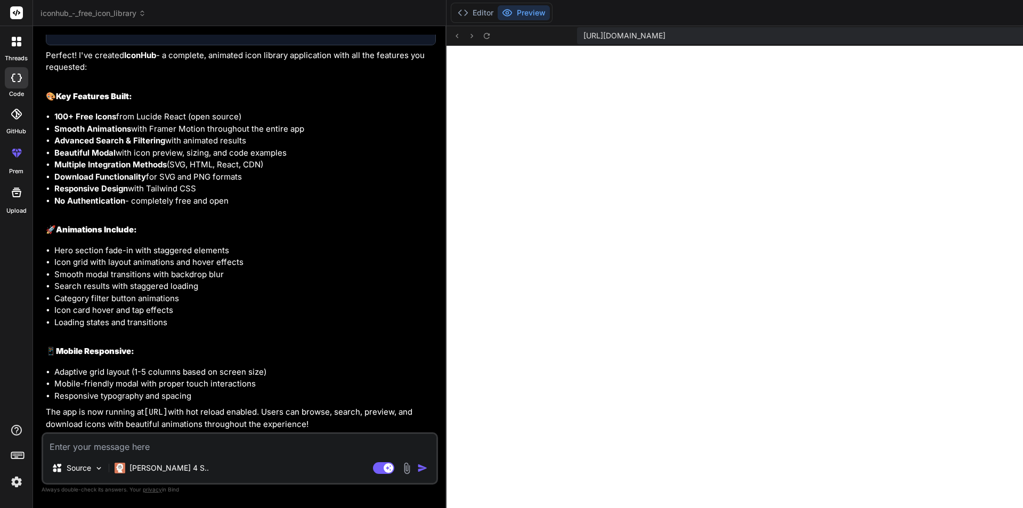
scroll to position [2233, 0]
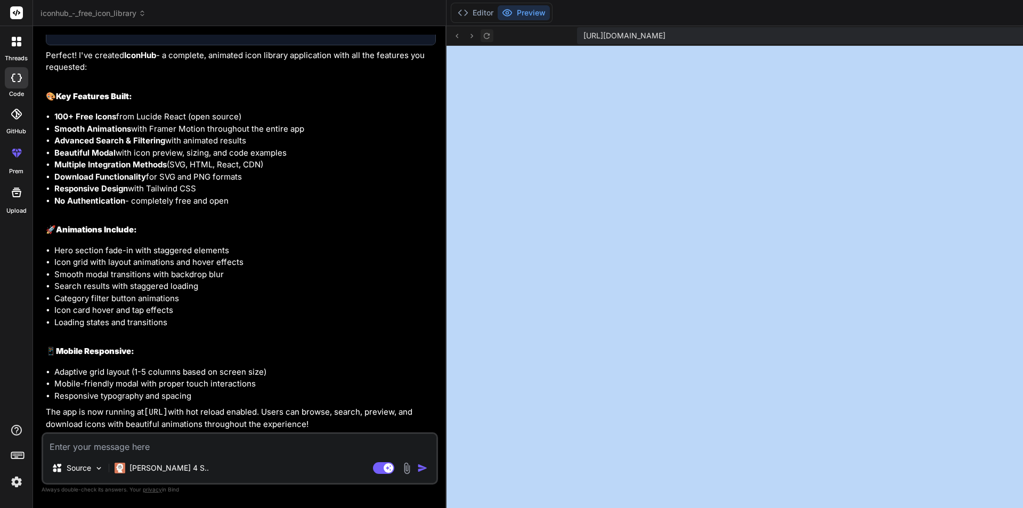
click at [481, 34] on button at bounding box center [487, 35] width 13 height 13
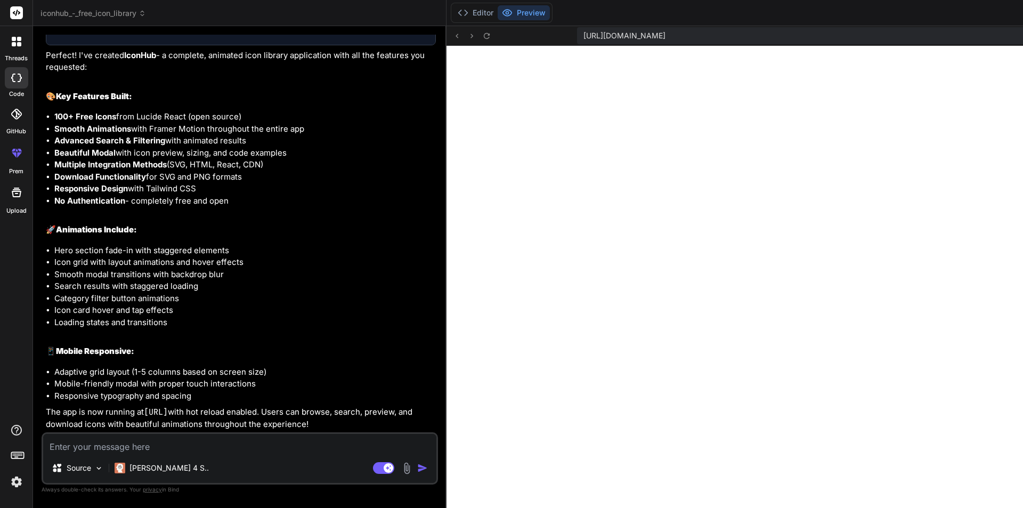
click at [584, 40] on span "[URL][DOMAIN_NAME]" at bounding box center [625, 35] width 82 height 11
click at [131, 451] on textarea at bounding box center [239, 443] width 393 height 19
click at [135, 443] on textarea at bounding box center [239, 443] width 393 height 19
type textarea "r"
type textarea "x"
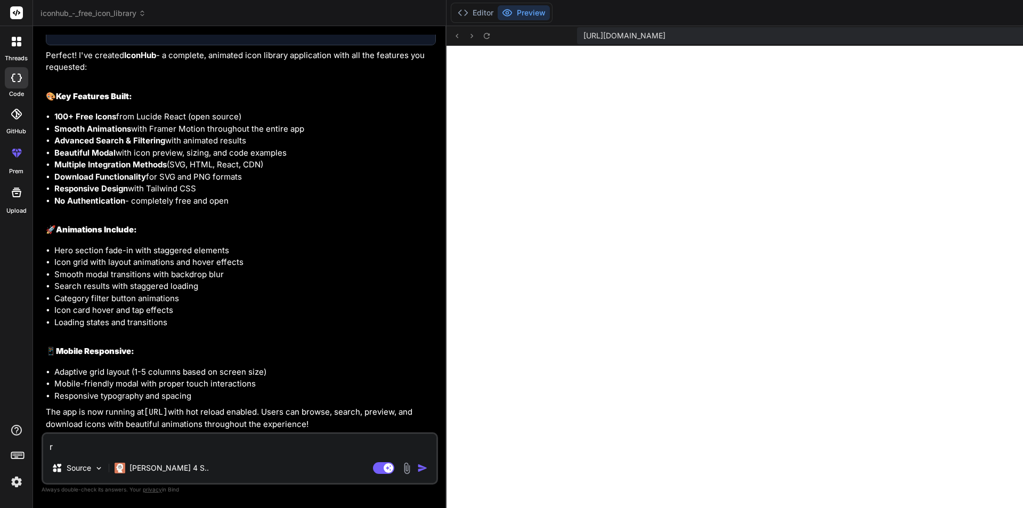
type textarea "re"
type textarea "x"
type textarea "rep"
type textarea "x"
type textarea "repl"
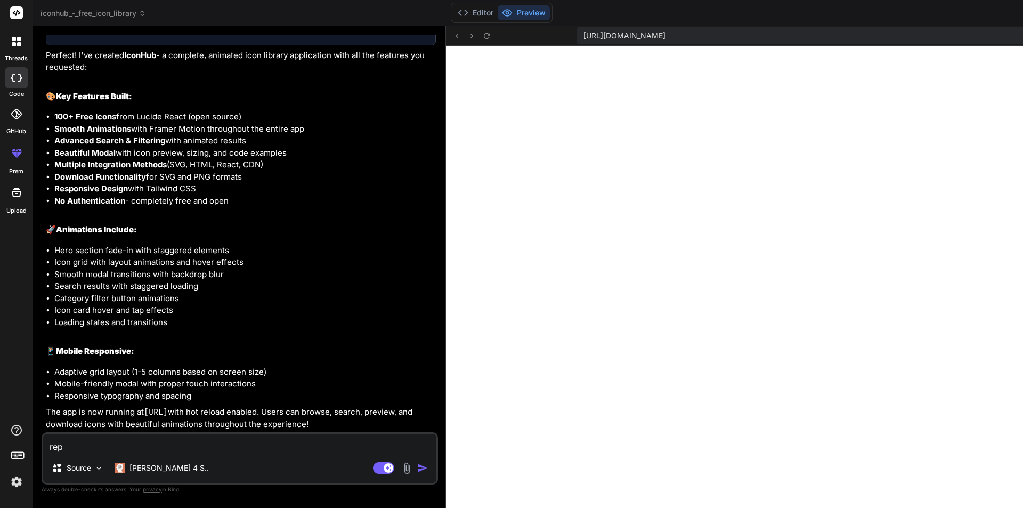
type textarea "x"
type textarea "repla"
type textarea "x"
type textarea "replac"
type textarea "x"
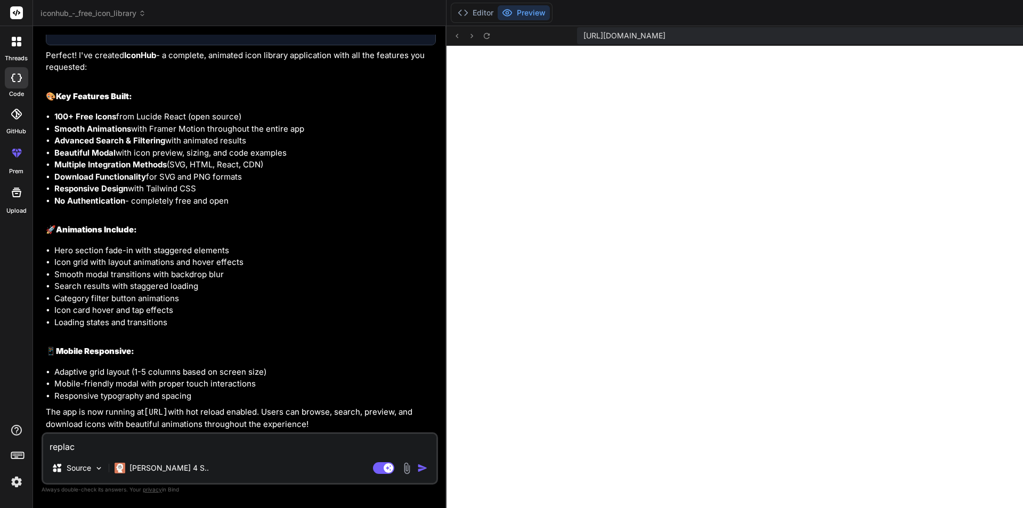
type textarea "replace"
type textarea "x"
type textarea "replace"
type textarea "x"
type textarea "replace d"
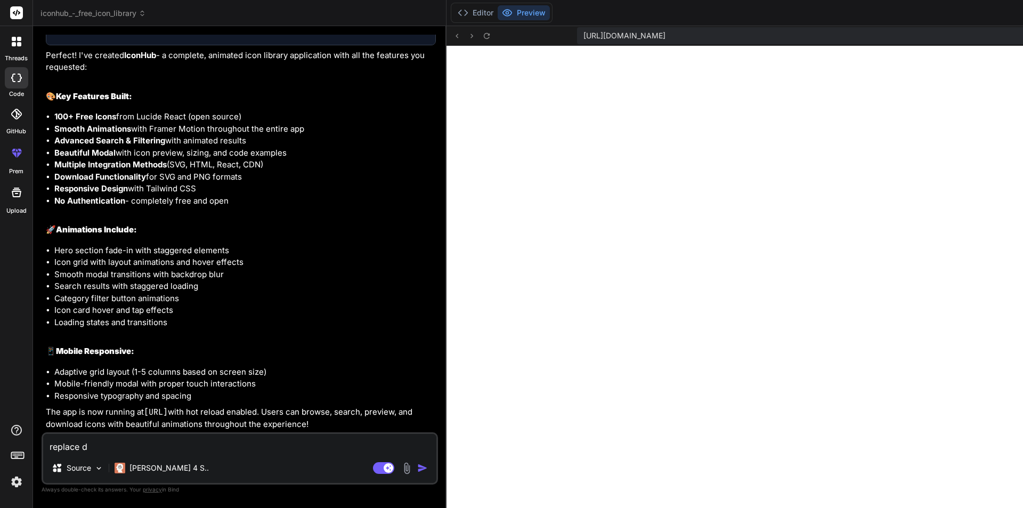
type textarea "x"
type textarea "replace do"
type textarea "x"
type textarea "replace dow"
type textarea "x"
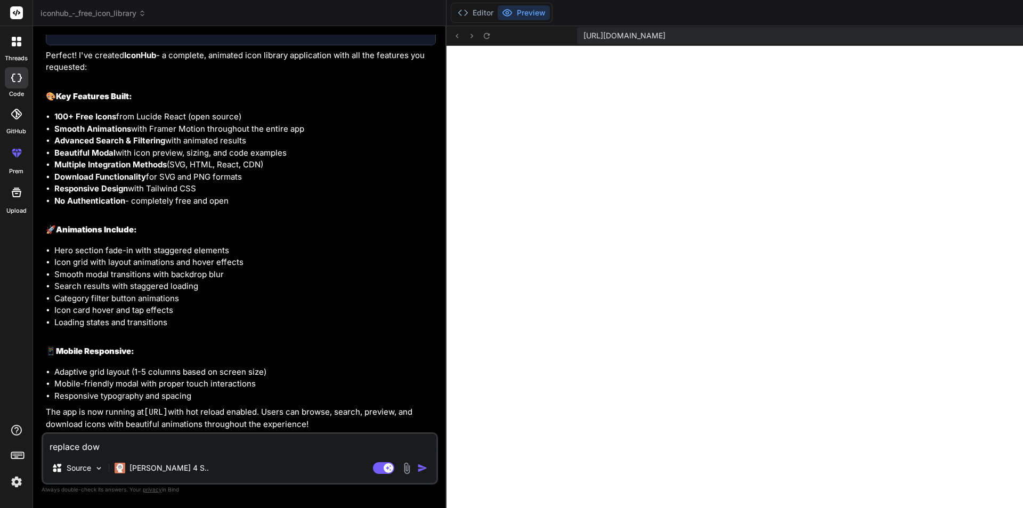
type textarea "replace down"
type textarea "x"
type textarea "replace downl"
type textarea "x"
type textarea "replace downlo"
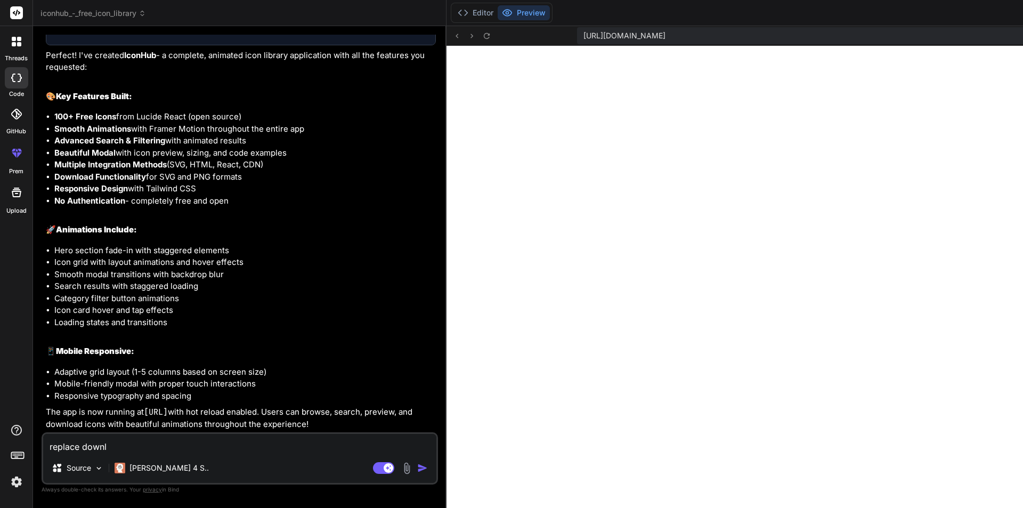
type textarea "x"
type textarea "replace downloa"
type textarea "x"
type textarea "replace download"
type textarea "x"
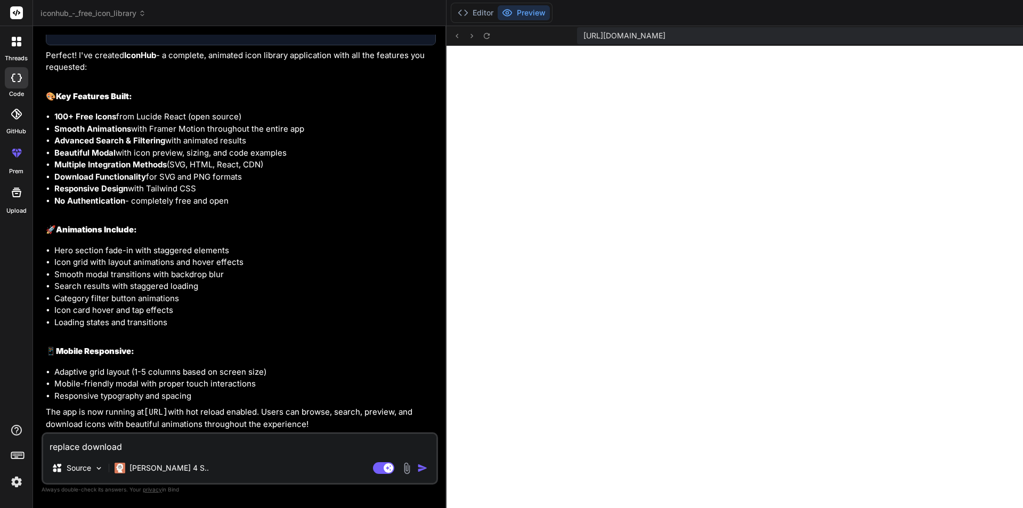
type textarea "replace download"
type textarea "x"
type textarea "replace download a"
type textarea "x"
type textarea "replace download al"
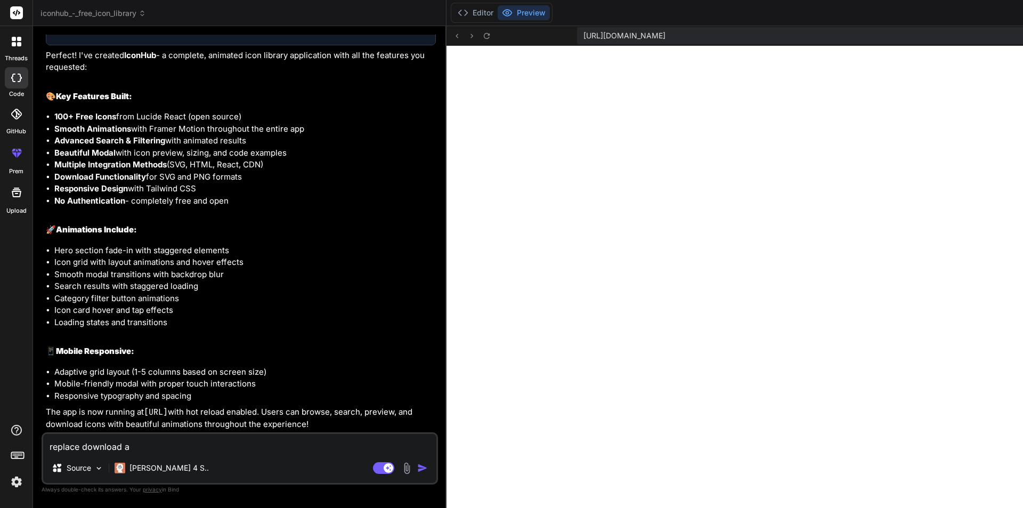
type textarea "x"
type textarea "replace download all"
type textarea "x"
type textarea "replace download all"
type textarea "x"
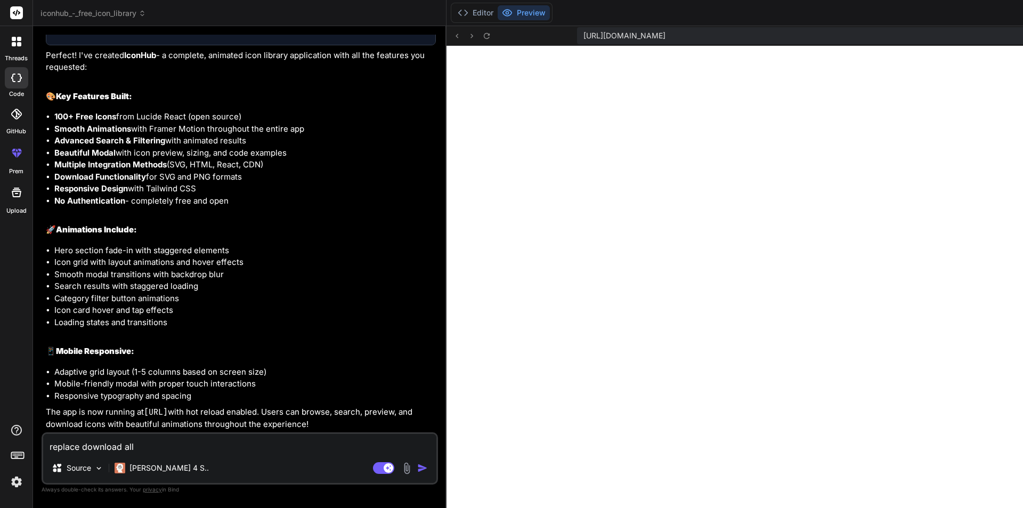
type textarea "replace download all b"
type textarea "x"
type textarea "replace download all bu"
type textarea "x"
type textarea "replace download all but"
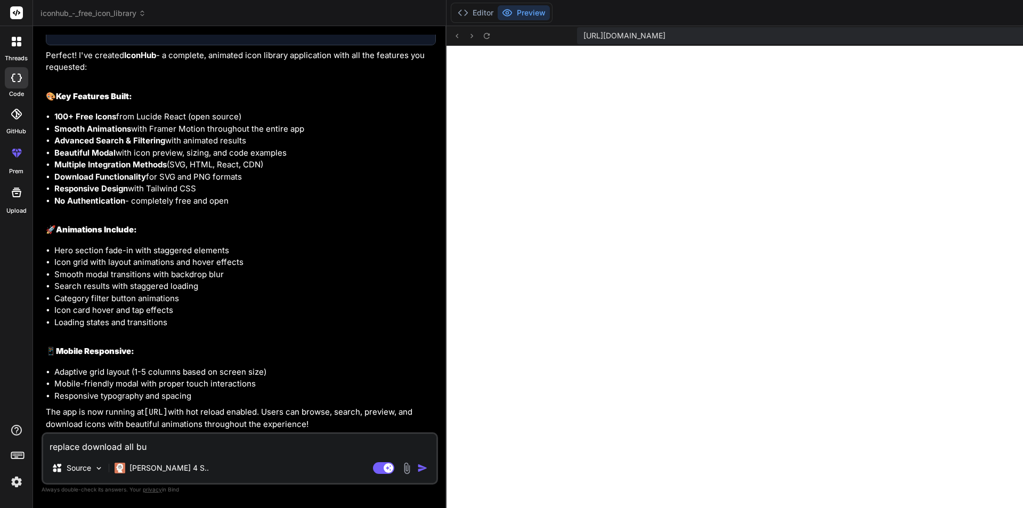
type textarea "x"
type textarea "replace download all butt"
type textarea "x"
type textarea "replace download all butto"
type textarea "x"
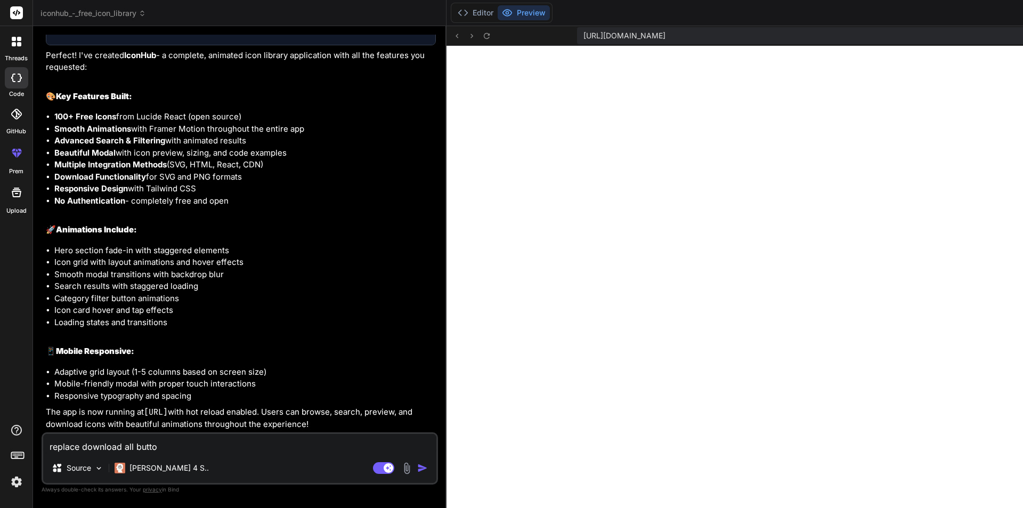
type textarea "replace download all button"
type textarea "x"
type textarea "replace download all button"
type textarea "x"
type textarea "replace download all button w"
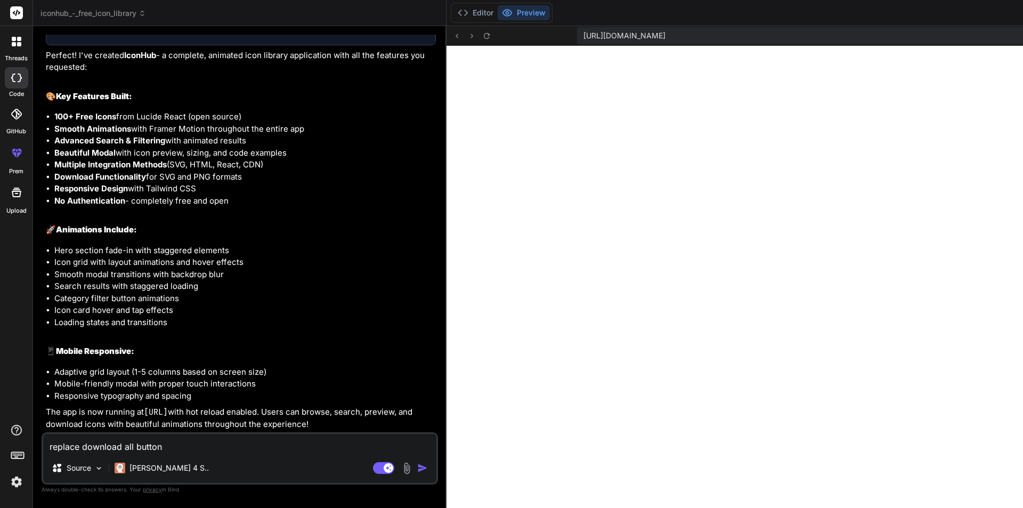
type textarea "x"
type textarea "replace download all button wi"
type textarea "x"
type textarea "replace download all button wit"
type textarea "x"
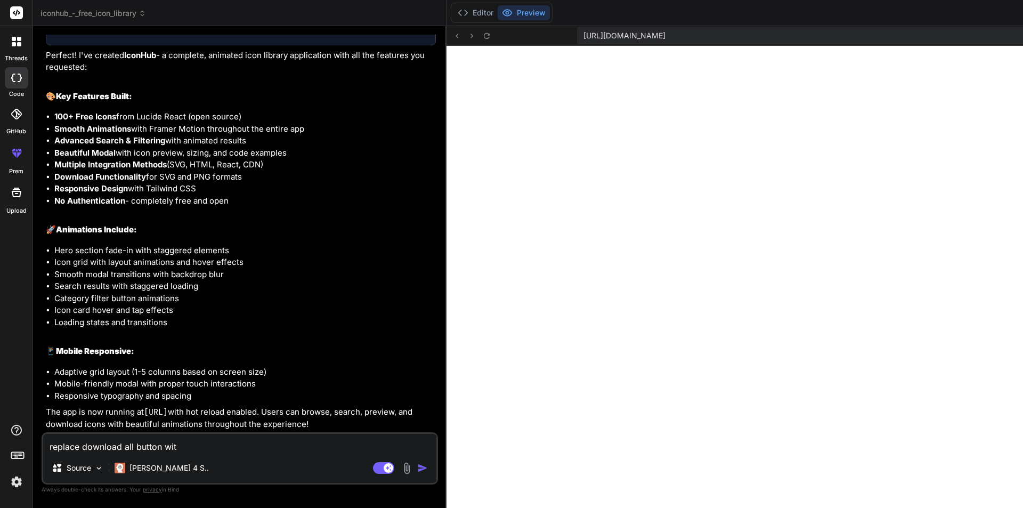
type textarea "replace download all button with"
type textarea "x"
type textarea "replace download all button with"
type textarea "x"
type textarea "replace download all button with D"
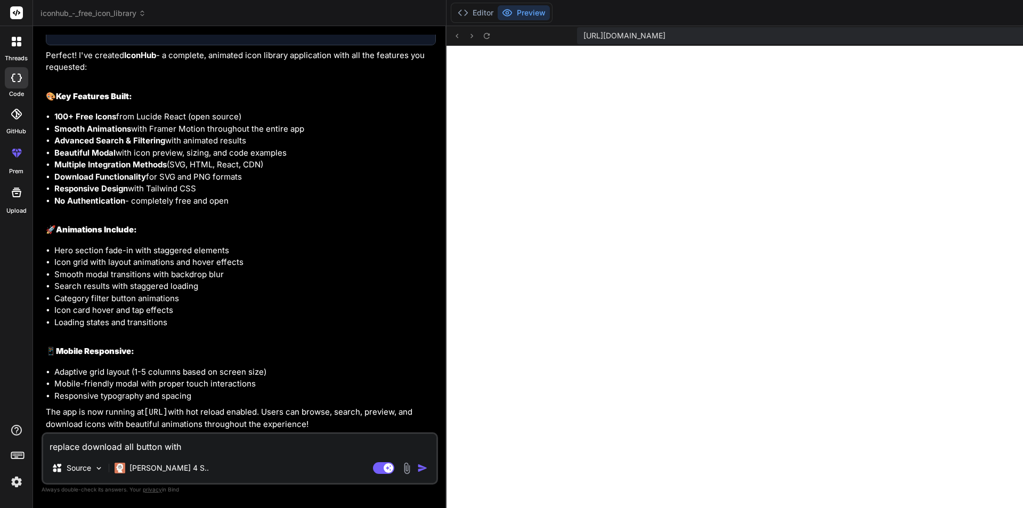
type textarea "x"
type textarea "replace download all button with Do"
type textarea "x"
type textarea "replace download all button with Doc"
type textarea "x"
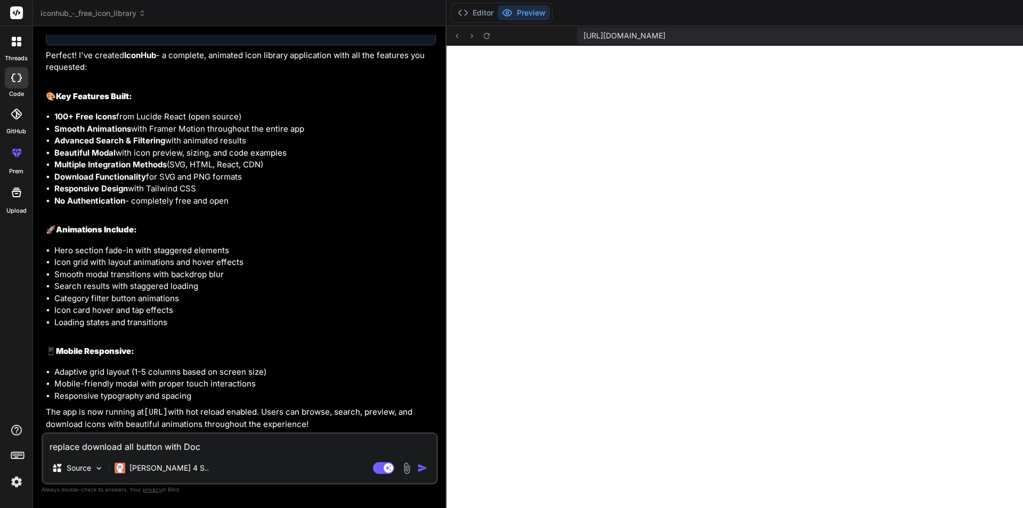
type textarea "replace download all button with Docs"
type textarea "x"
type textarea "replace download all button with Docs"
type textarea "x"
type textarea "replace download all button with Docs a"
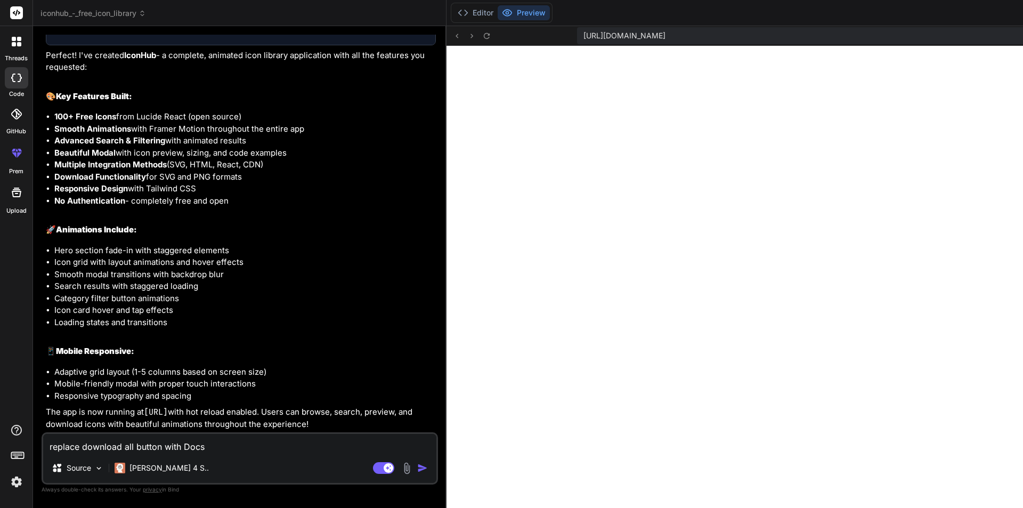
type textarea "x"
type textarea "replace download all button with Docs an"
type textarea "x"
type textarea "replace download all button with Docs and"
type textarea "x"
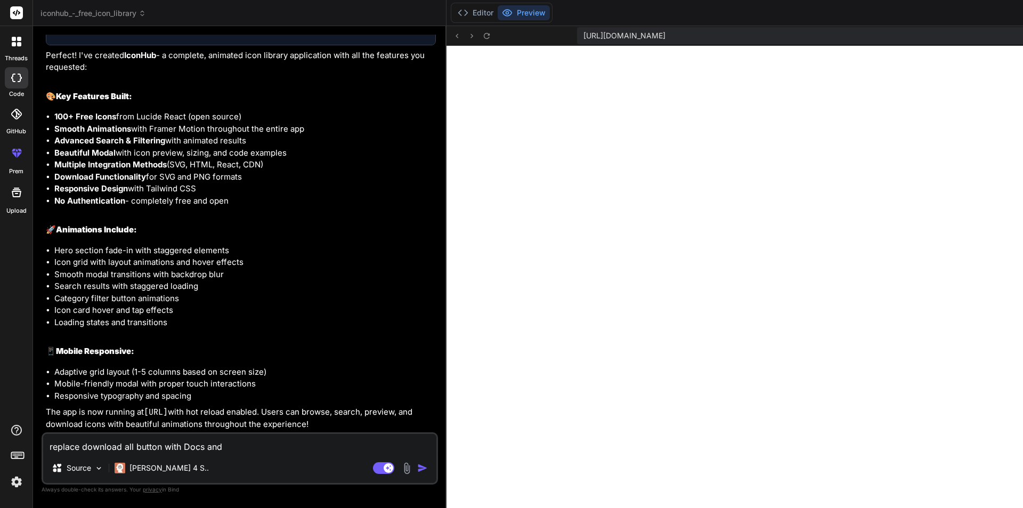
type textarea "replace download all button with Docs and"
type textarea "x"
type textarea "replace download all button with Docs and a"
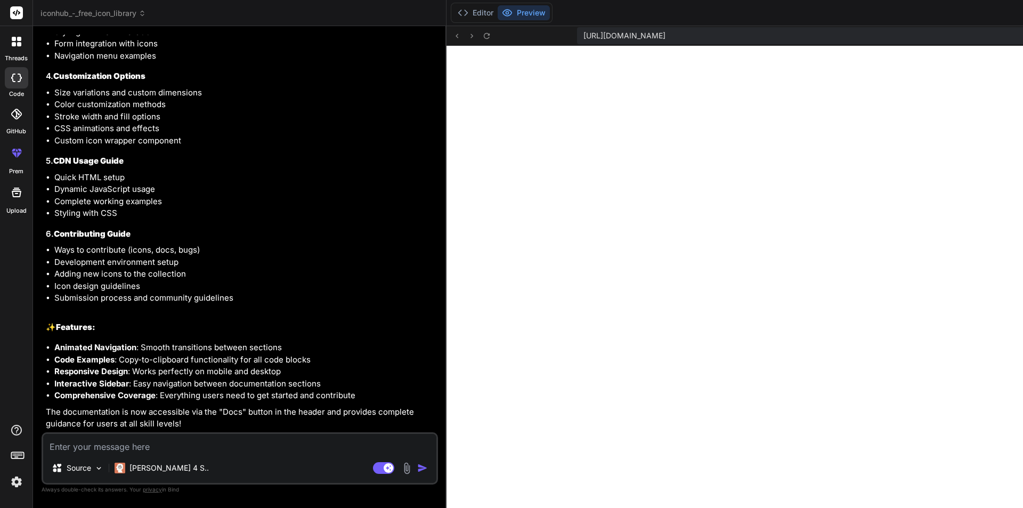
scroll to position [3082, 0]
click at [143, 439] on textarea at bounding box center [239, 443] width 393 height 19
click at [226, 431] on div "Bind AI IconHub - Free Icon Library Click to open Workbench Create src/componen…" at bounding box center [241, 37] width 390 height 789
click at [211, 447] on textarea "in docs in getting start these" at bounding box center [239, 443] width 393 height 19
paste textarea "NPM Package Install via npm for React projects CDN Links Direct links for quick…"
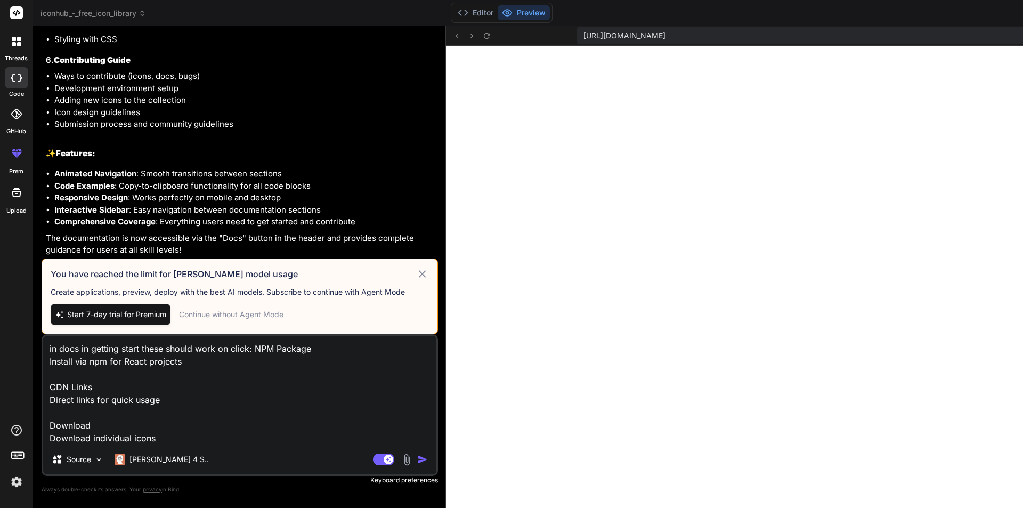
click at [262, 319] on div "Continue without Agent Mode" at bounding box center [231, 314] width 104 height 11
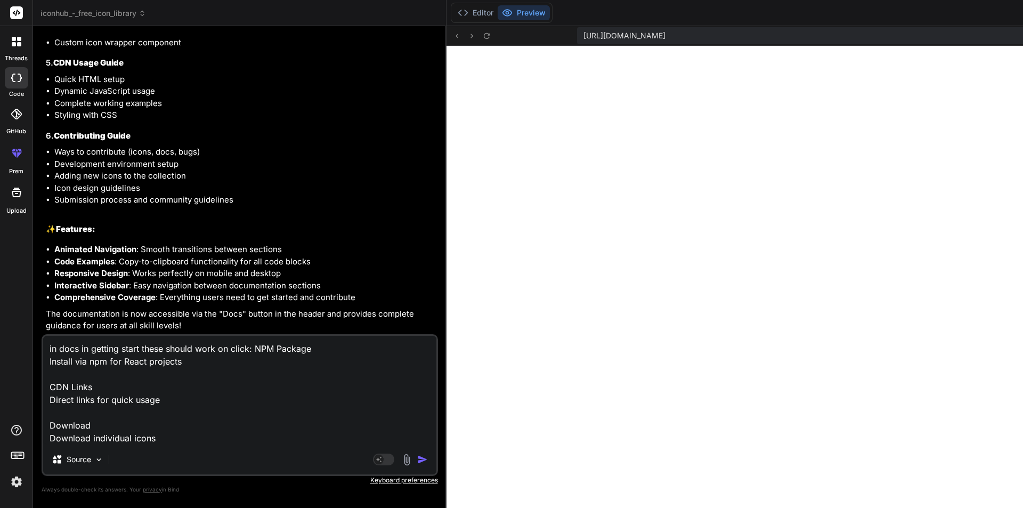
click at [417, 458] on img "button" at bounding box center [422, 459] width 11 height 11
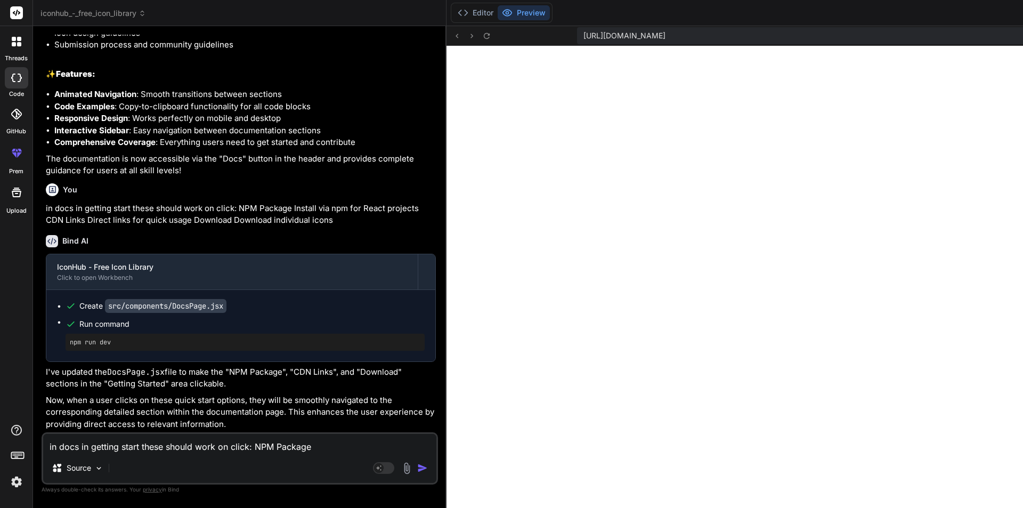
scroll to position [3359, 0]
click at [138, 441] on textarea "in docs in getting start these should work on click: NPM Package Install via np…" at bounding box center [239, 443] width 393 height 19
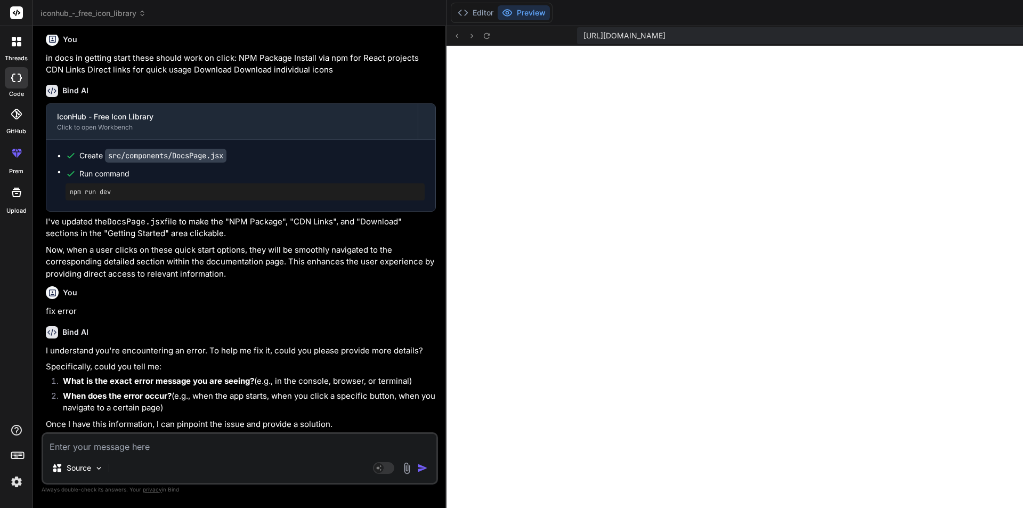
scroll to position [3530, 0]
click at [100, 448] on textarea at bounding box center [239, 443] width 393 height 19
paste textarea "/home/u3uk0f35zsjjbn9cprh6fq9h0p4tm2-wnxx/src/components/DocsPage.jsx: Unexpect…"
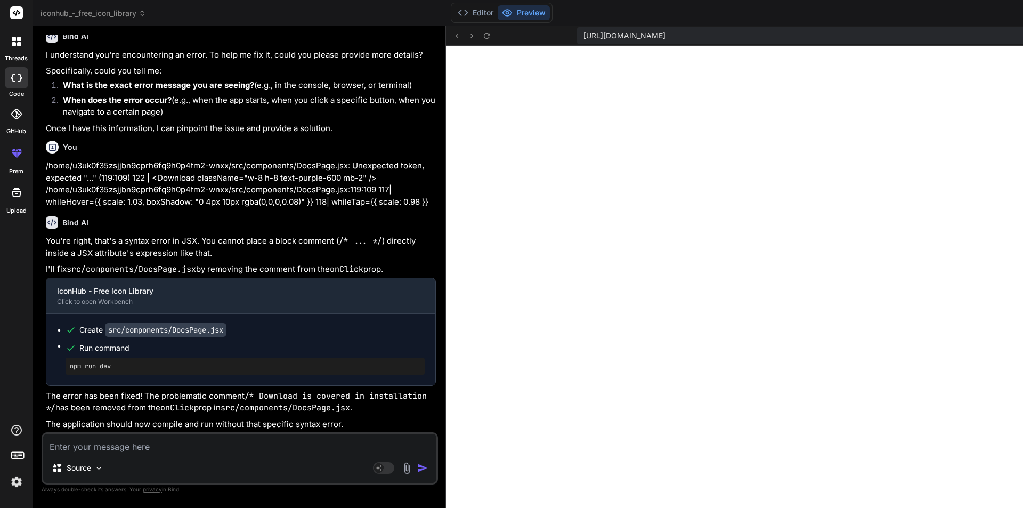
scroll to position [3874, 0]
click at [151, 454] on div "Source Agent Mode. When this toggle is activated, AI automatically makes decisi…" at bounding box center [240, 458] width 397 height 52
click at [150, 451] on textarea at bounding box center [239, 443] width 393 height 19
click at [175, 442] on textarea "also added" at bounding box center [239, 443] width 393 height 19
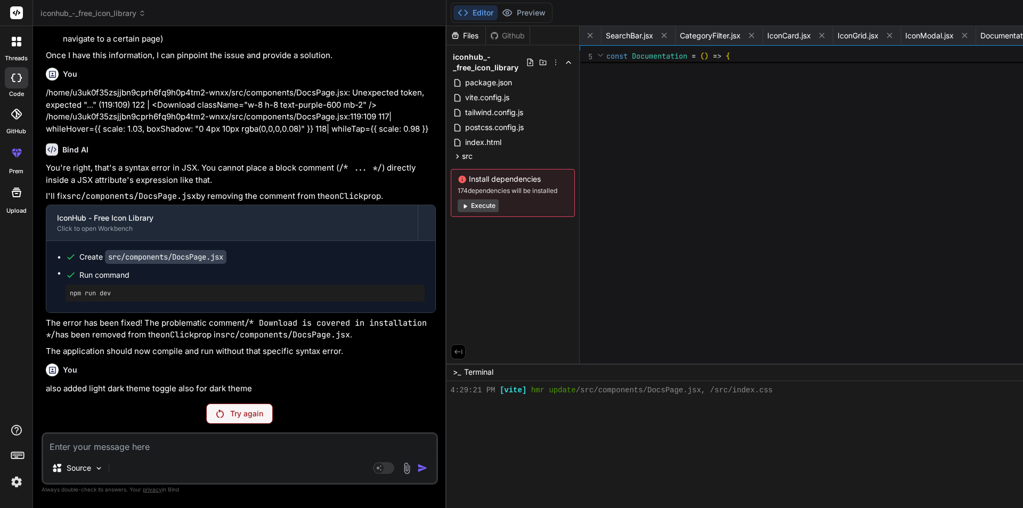
scroll to position [1327, 0]
click at [230, 416] on p "Try again" at bounding box center [246, 413] width 33 height 11
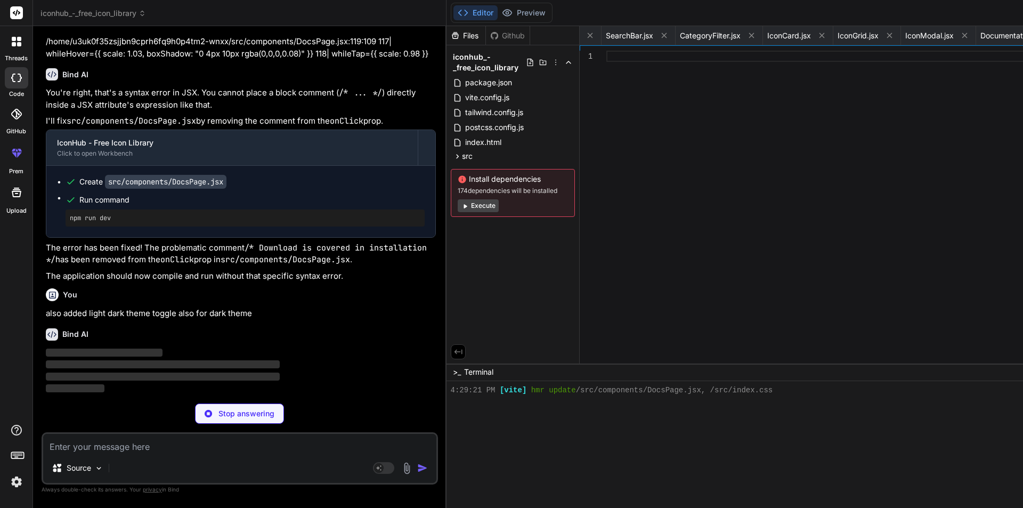
scroll to position [4022, 0]
click at [498, 12] on button "Preview" at bounding box center [524, 12] width 52 height 15
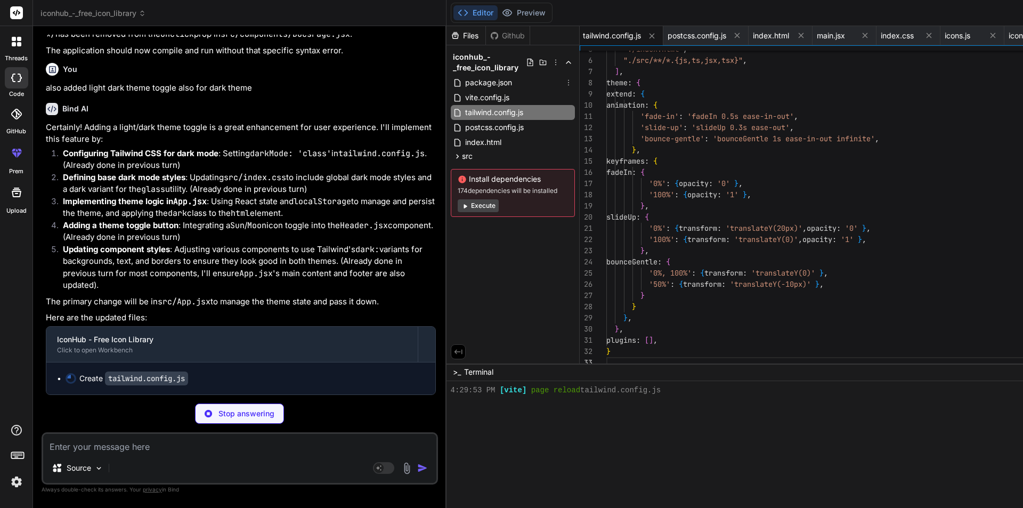
scroll to position [0, 0]
click at [945, 65] on div ""./index.html" , "./src/**/*.{js,ts,jsx,tsx}" , ] , theme : { extend : { animat…" at bounding box center [829, 183] width 445 height 369
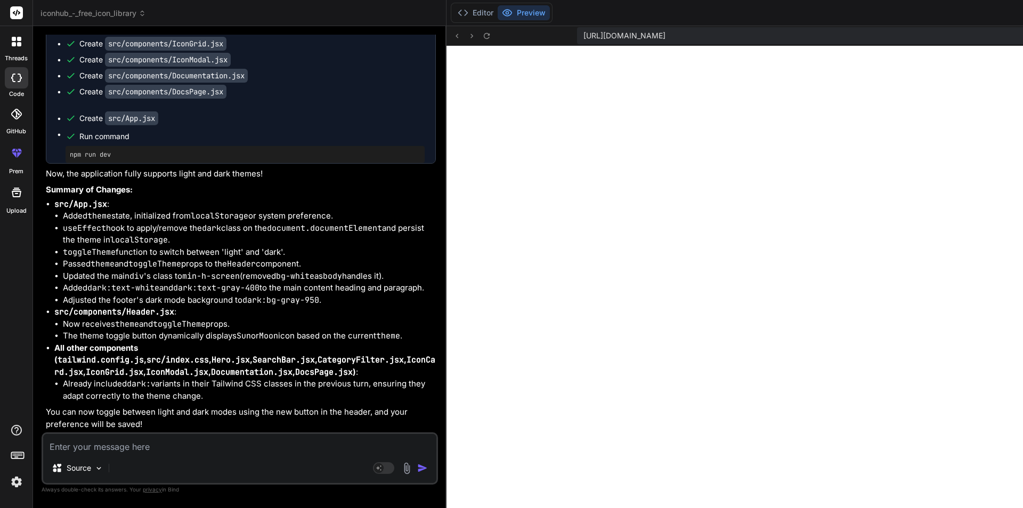
scroll to position [1539, 0]
click at [117, 441] on textarea at bounding box center [239, 443] width 393 height 19
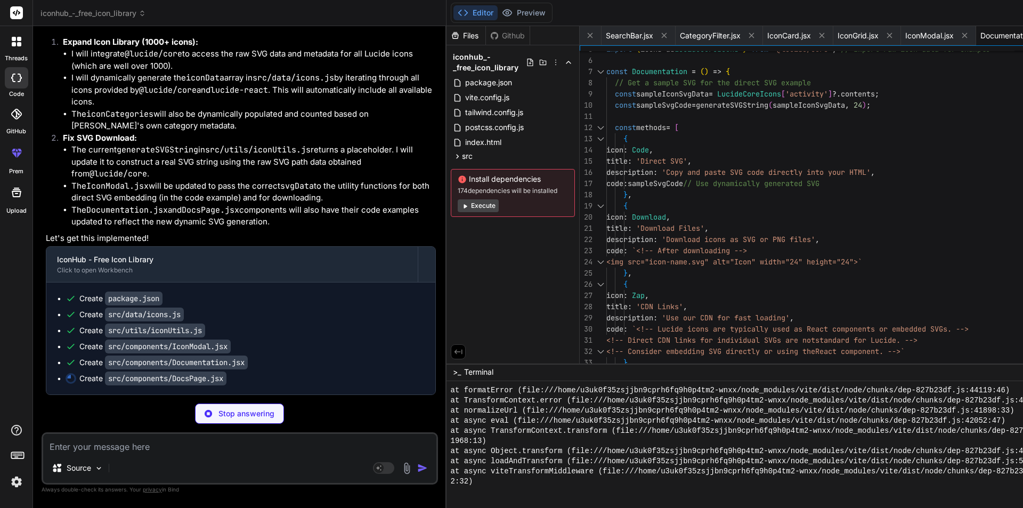
scroll to position [5304, 0]
